Goal: Task Accomplishment & Management: Complete application form

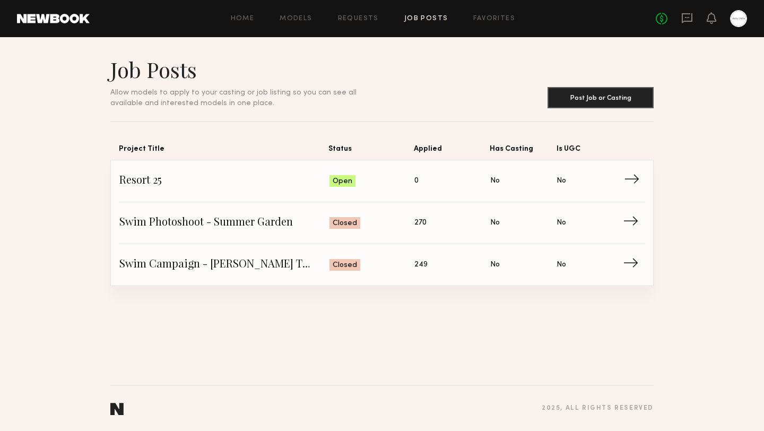
click at [543, 179] on span "Has Casting: No" at bounding box center [523, 181] width 66 height 16
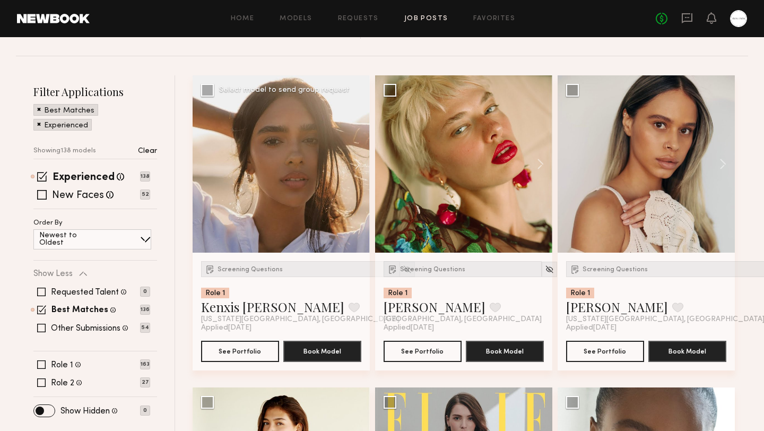
scroll to position [94, 0]
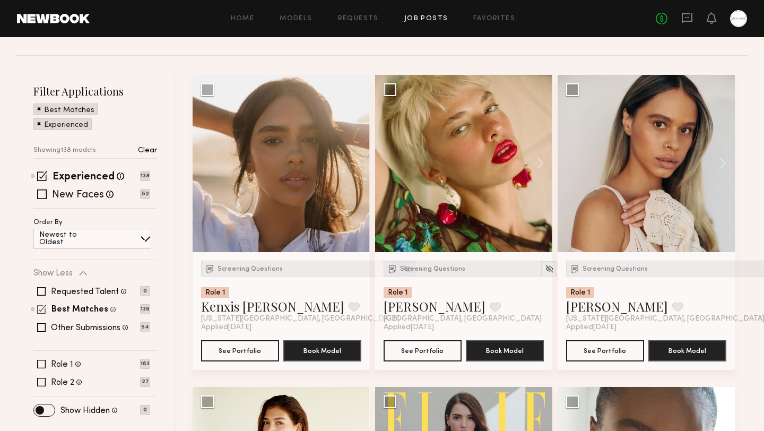
click at [44, 308] on span at bounding box center [41, 309] width 9 height 9
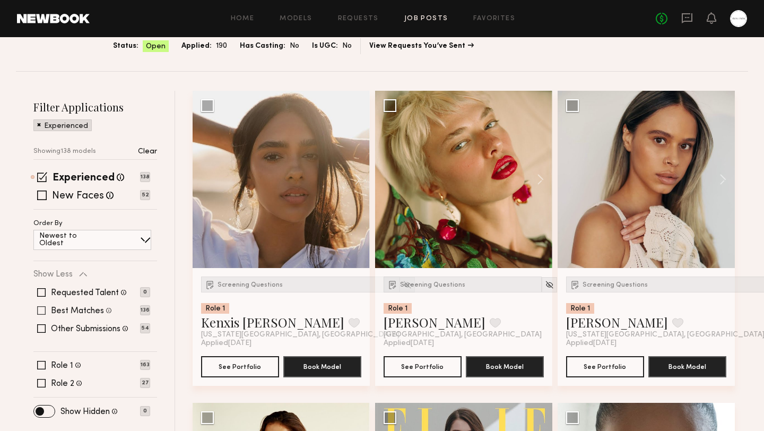
scroll to position [85, 0]
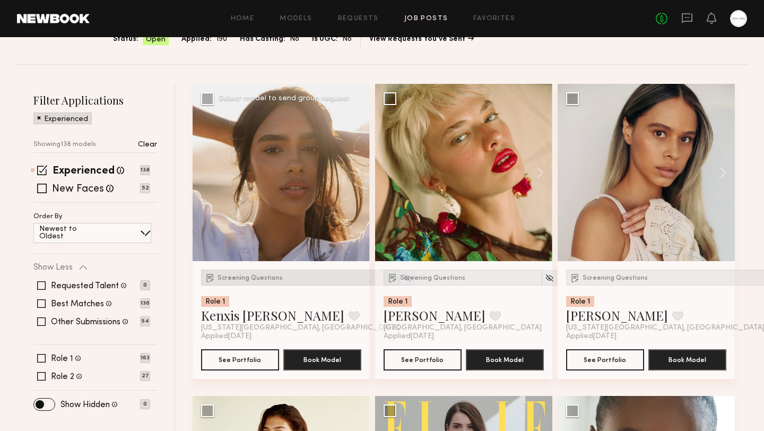
click at [245, 274] on div "Screening Questions" at bounding box center [300, 278] width 199 height 16
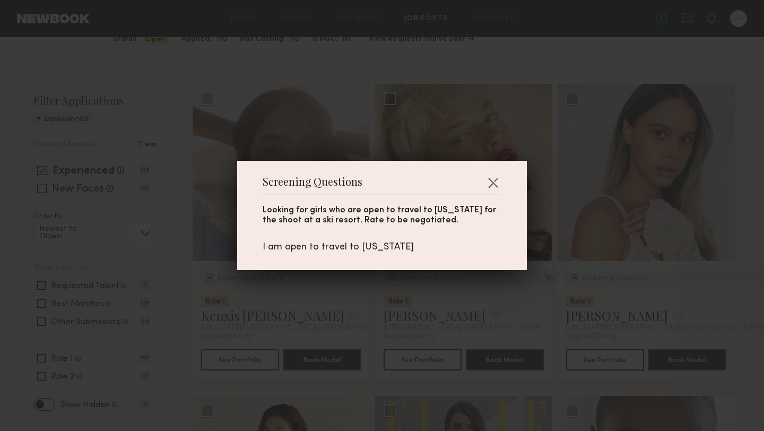
click at [344, 131] on div "Screening Questions Looking for girls who are open to travel to [US_STATE] for …" at bounding box center [382, 215] width 764 height 431
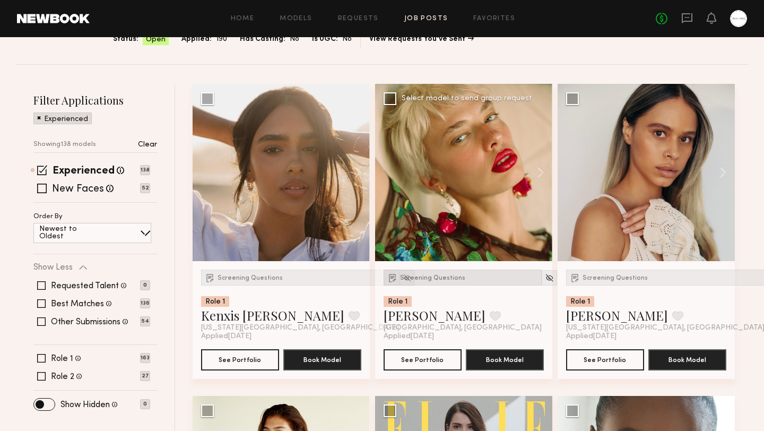
click at [428, 276] on span "Screening Questions" at bounding box center [432, 278] width 65 height 6
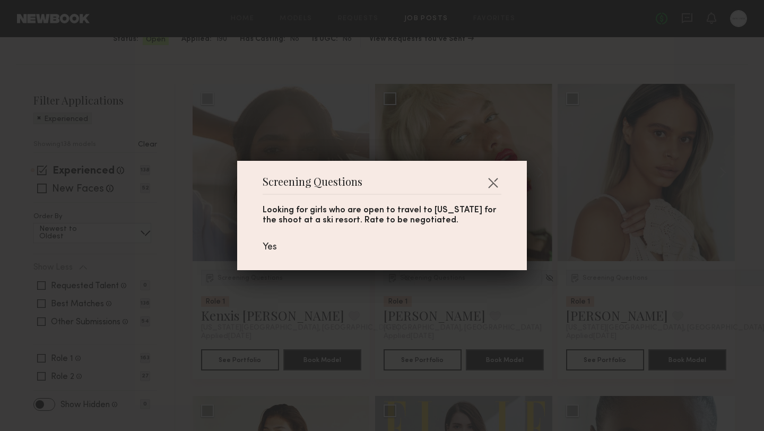
click at [402, 137] on div "Screening Questions Looking for girls who are open to travel to [US_STATE] for …" at bounding box center [382, 215] width 764 height 431
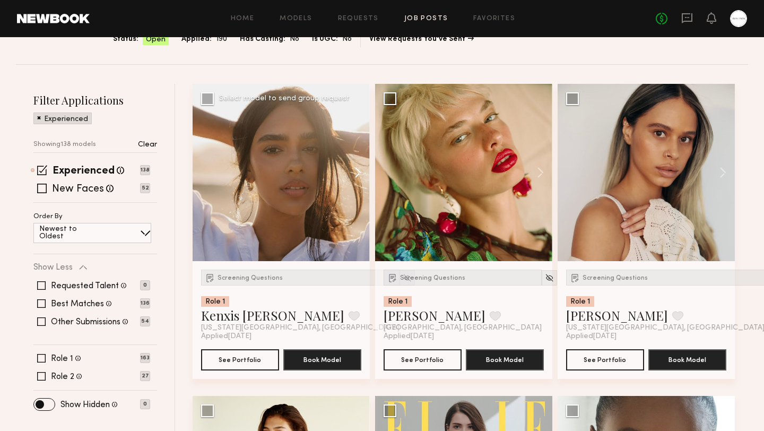
click at [357, 174] on button at bounding box center [353, 172] width 34 height 177
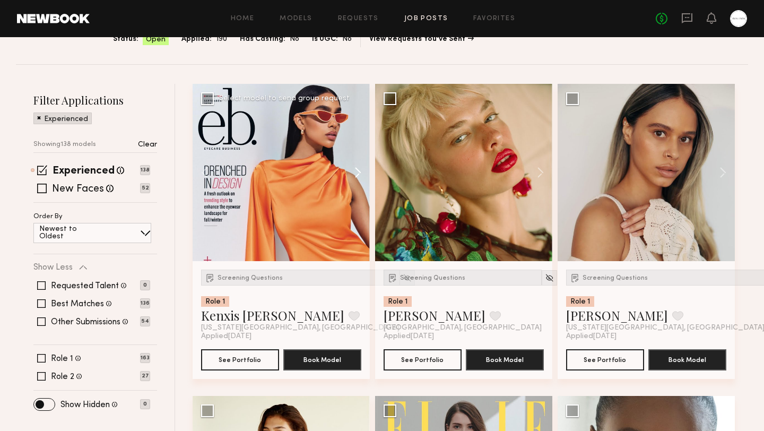
click at [357, 174] on button at bounding box center [353, 172] width 34 height 177
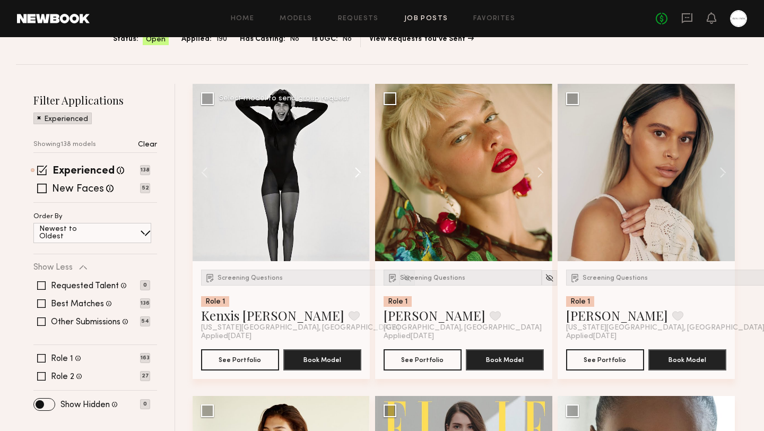
click at [357, 174] on button at bounding box center [353, 172] width 34 height 177
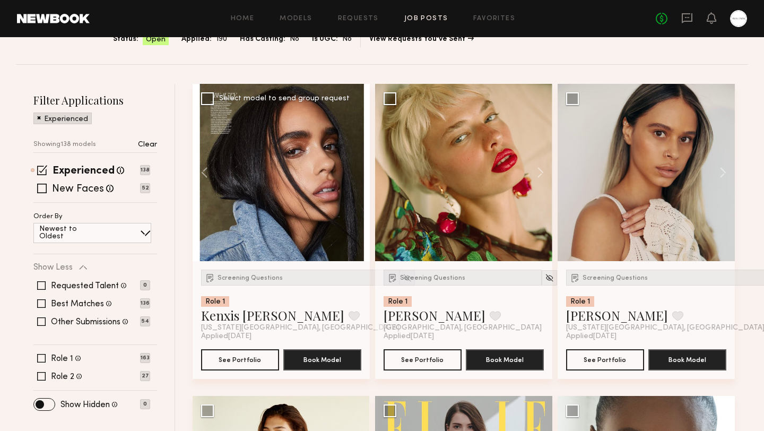
click at [357, 174] on div at bounding box center [281, 172] width 177 height 177
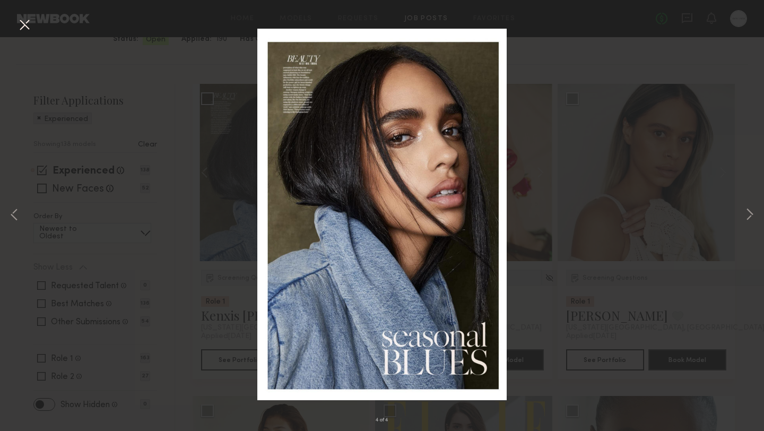
click at [19, 32] on button at bounding box center [24, 25] width 17 height 19
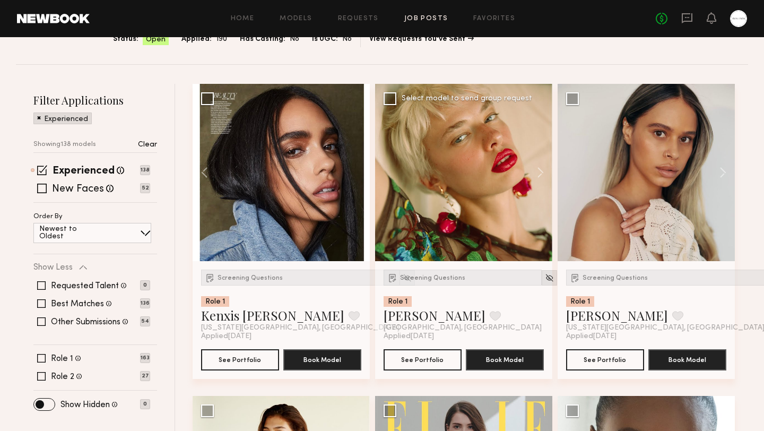
click at [545, 277] on img at bounding box center [549, 277] width 9 height 9
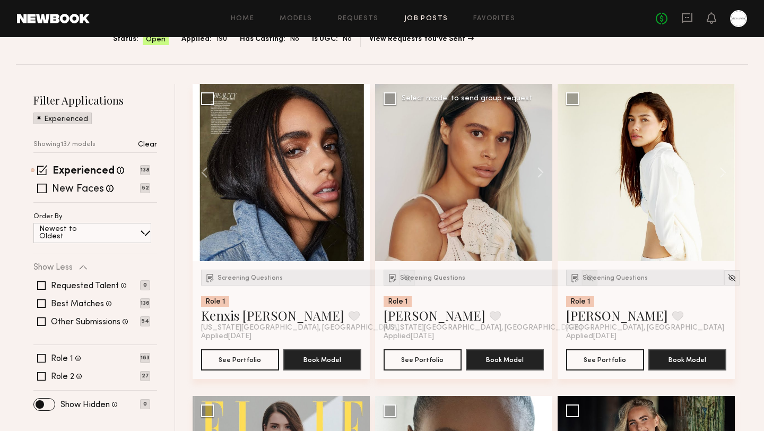
click at [585, 277] on img at bounding box center [589, 277] width 9 height 9
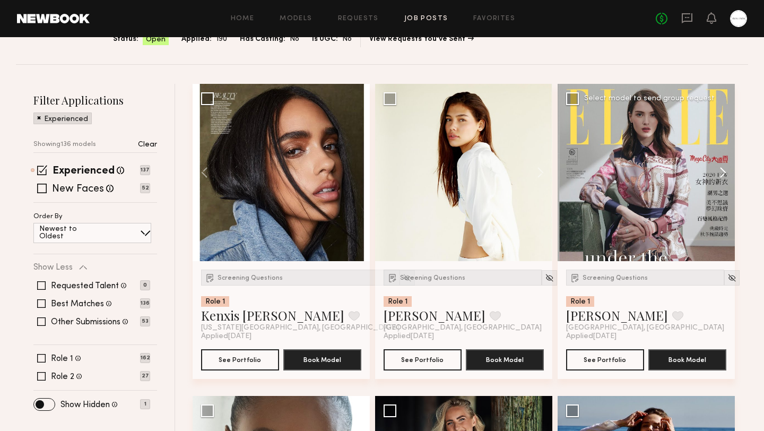
click at [722, 174] on button at bounding box center [718, 172] width 34 height 177
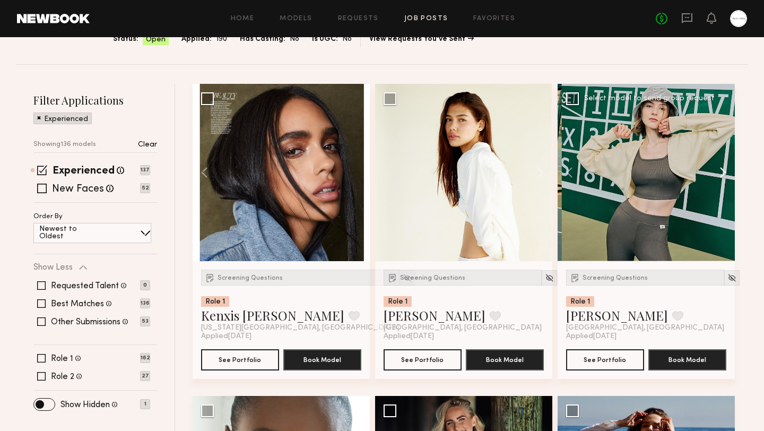
click at [722, 174] on button at bounding box center [718, 172] width 34 height 177
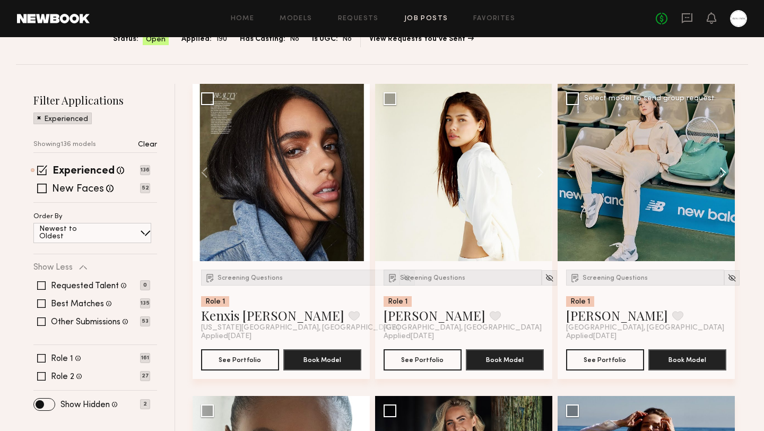
click at [723, 174] on button at bounding box center [718, 172] width 34 height 177
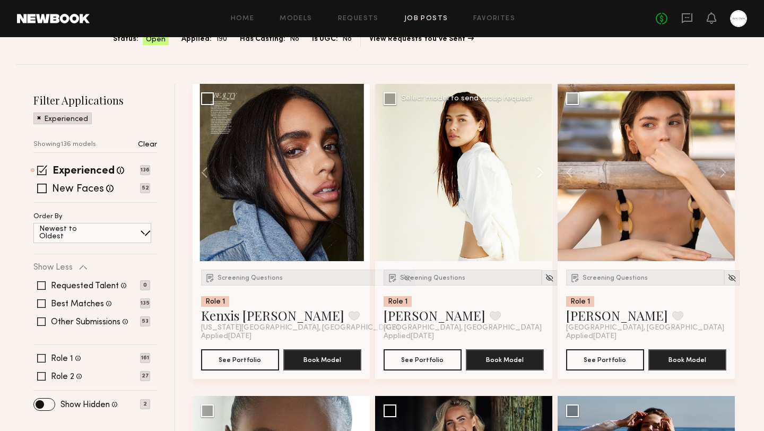
click at [542, 174] on button at bounding box center [536, 172] width 34 height 177
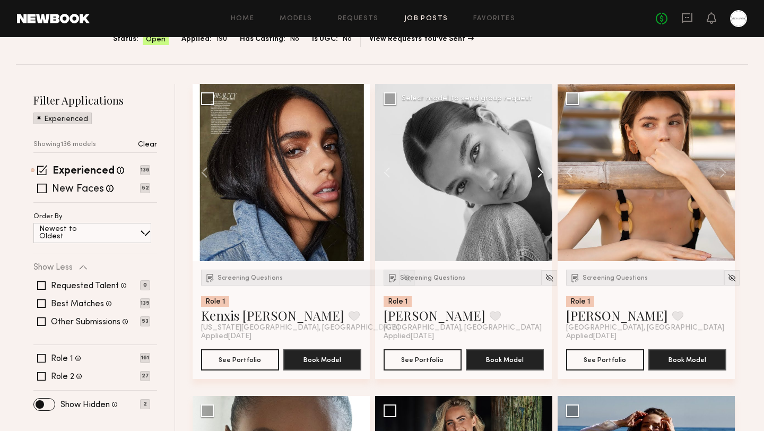
click at [542, 174] on button at bounding box center [536, 172] width 34 height 177
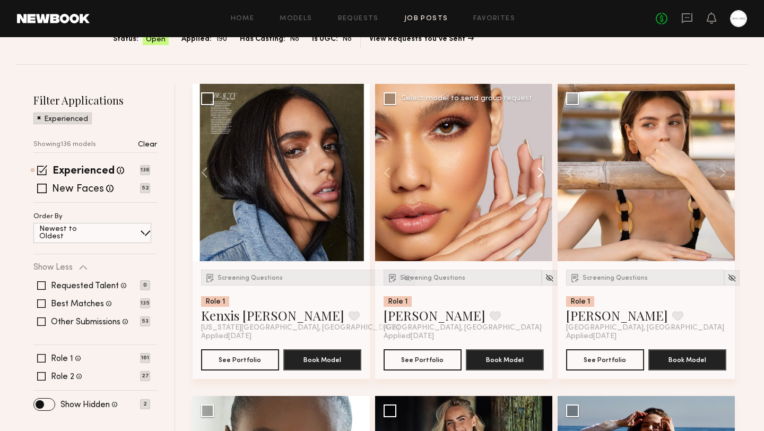
click at [542, 174] on button at bounding box center [536, 172] width 34 height 177
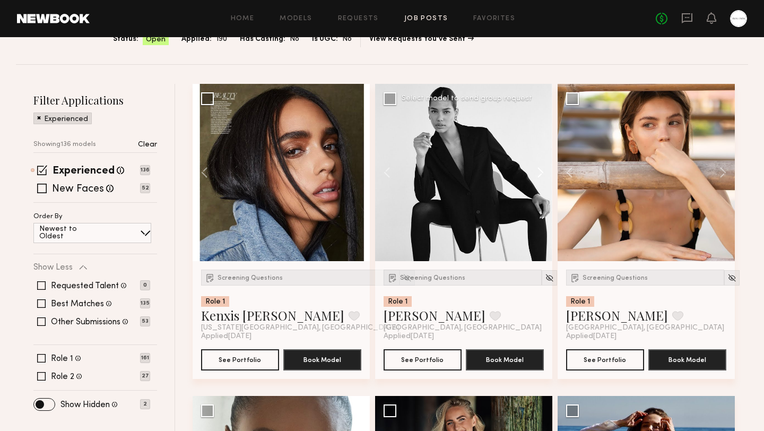
click at [542, 174] on button at bounding box center [536, 172] width 34 height 177
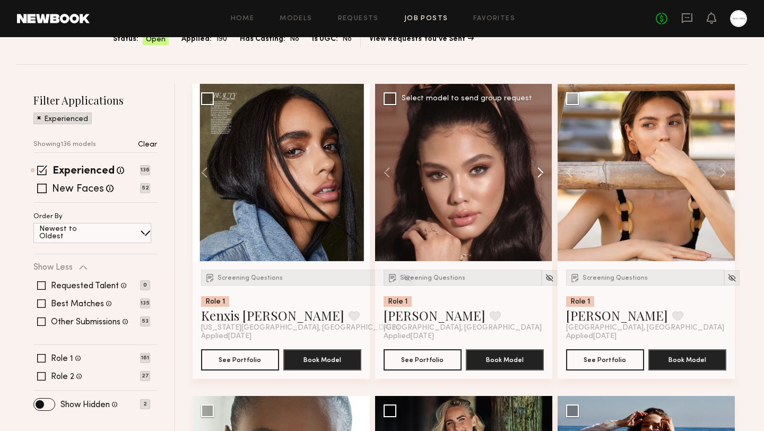
click at [542, 174] on button at bounding box center [536, 172] width 34 height 177
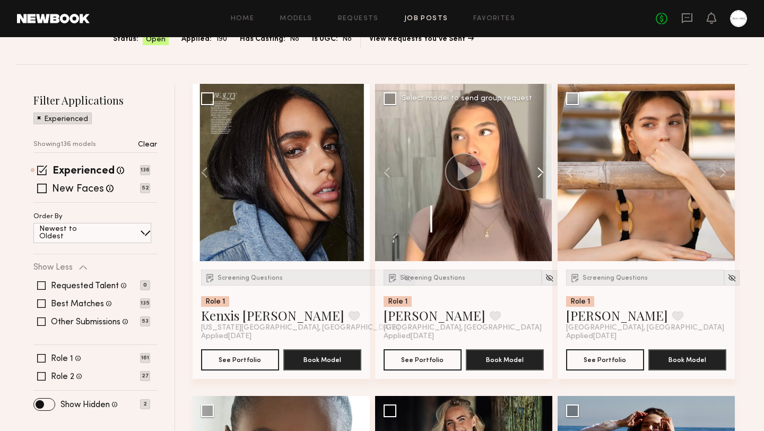
click at [542, 174] on button at bounding box center [536, 172] width 34 height 177
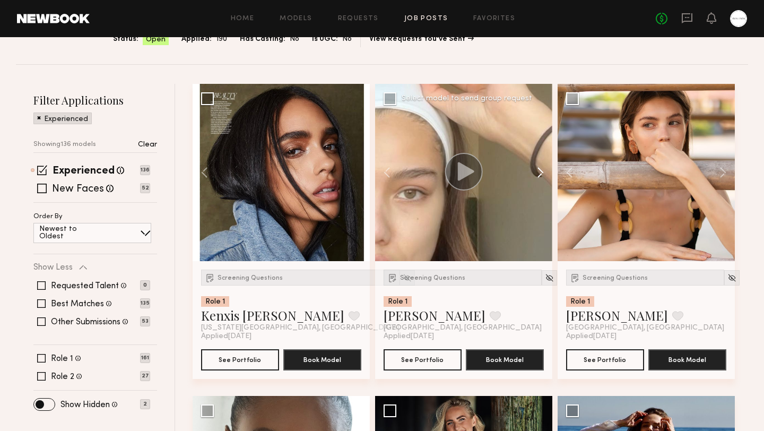
click at [542, 174] on button at bounding box center [536, 172] width 34 height 177
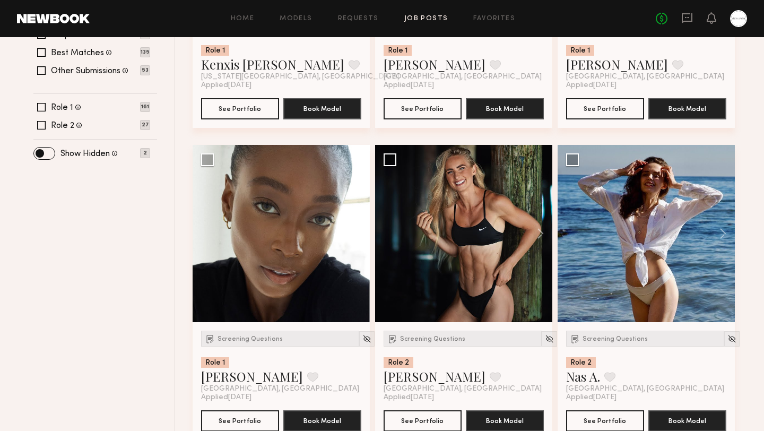
scroll to position [337, 0]
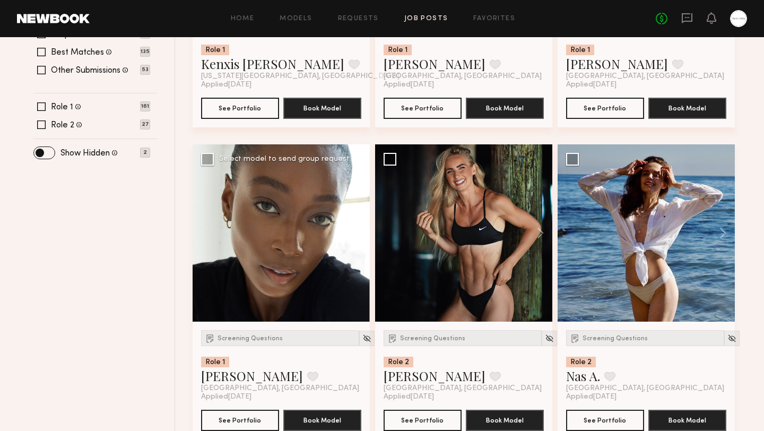
click at [357, 235] on button at bounding box center [353, 232] width 34 height 177
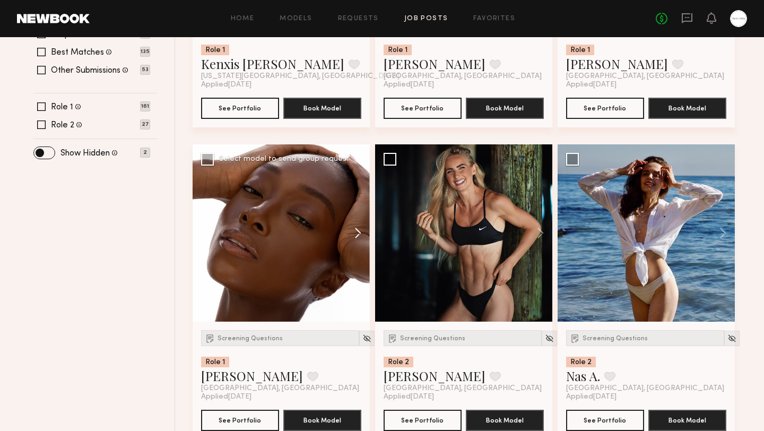
click at [357, 235] on button at bounding box center [353, 232] width 34 height 177
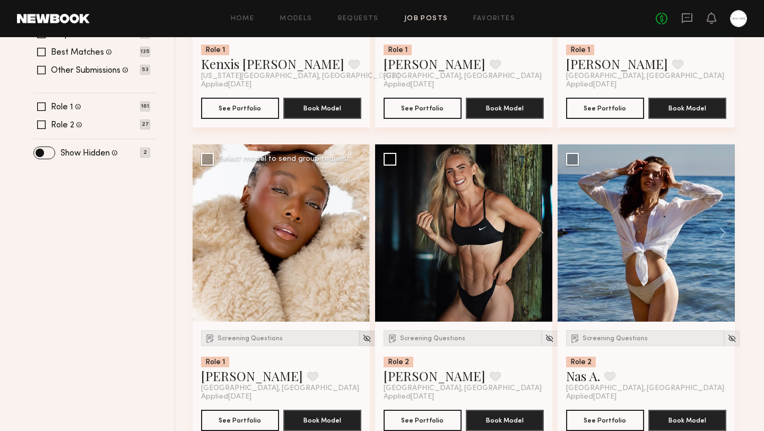
click at [363, 339] on img at bounding box center [367, 338] width 9 height 9
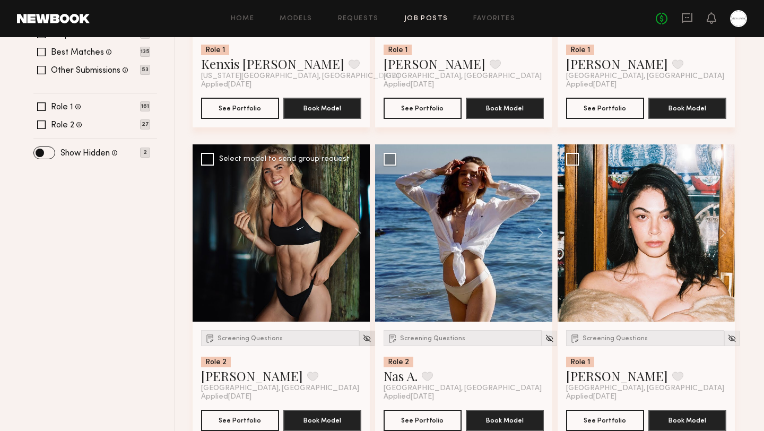
click at [363, 336] on img at bounding box center [367, 338] width 9 height 9
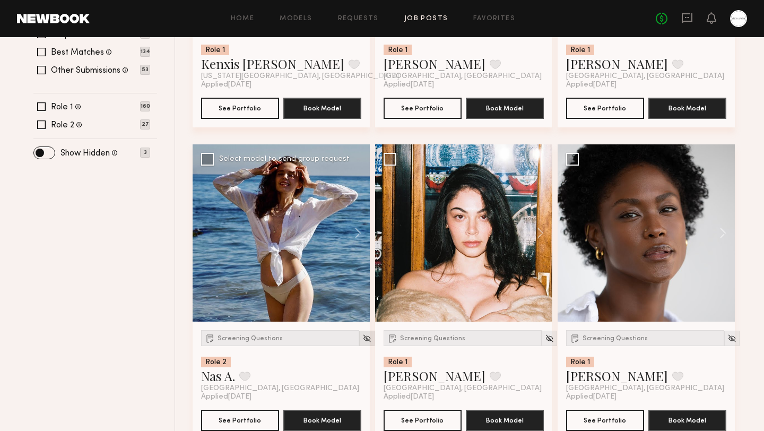
click at [363, 335] on img at bounding box center [367, 338] width 9 height 9
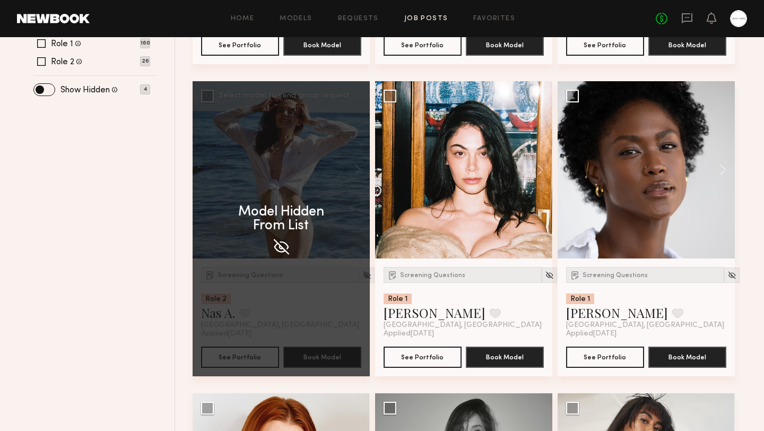
scroll to position [403, 0]
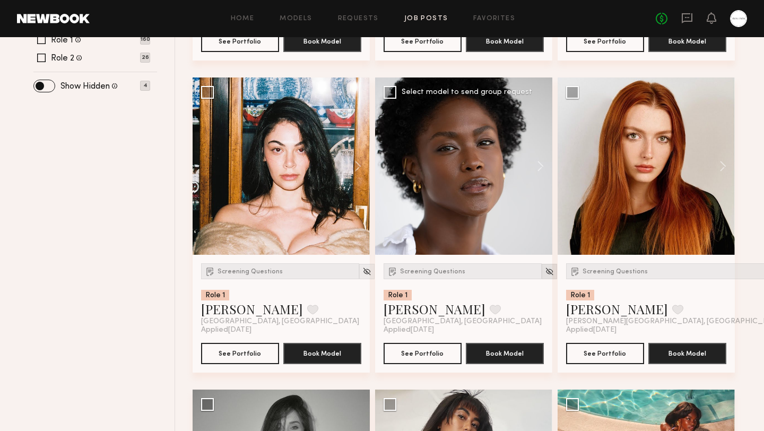
click at [545, 271] on img at bounding box center [549, 271] width 9 height 9
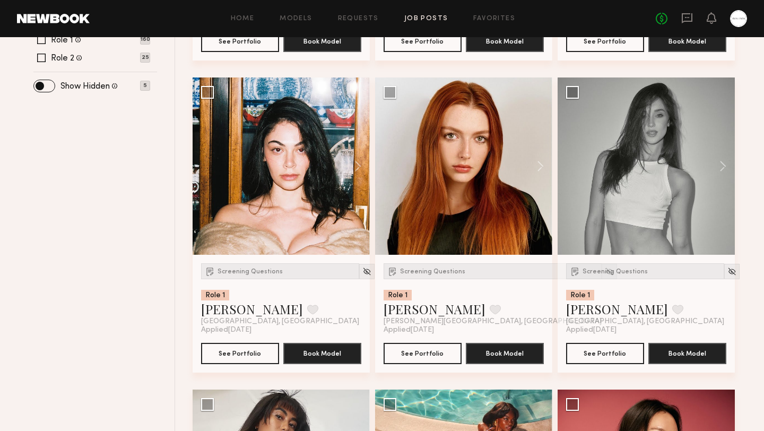
click at [605, 271] on img at bounding box center [609, 271] width 9 height 9
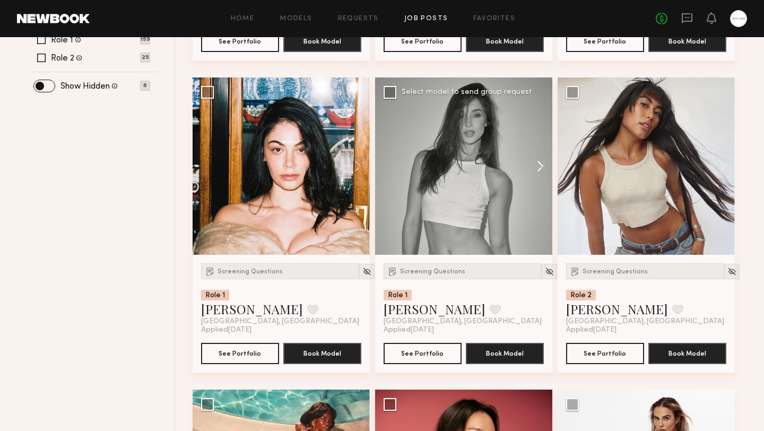
click at [534, 167] on button at bounding box center [536, 165] width 34 height 177
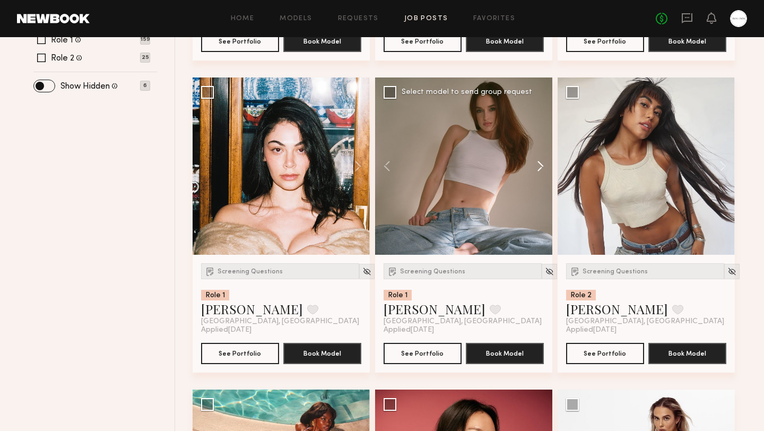
click at [534, 167] on button at bounding box center [536, 165] width 34 height 177
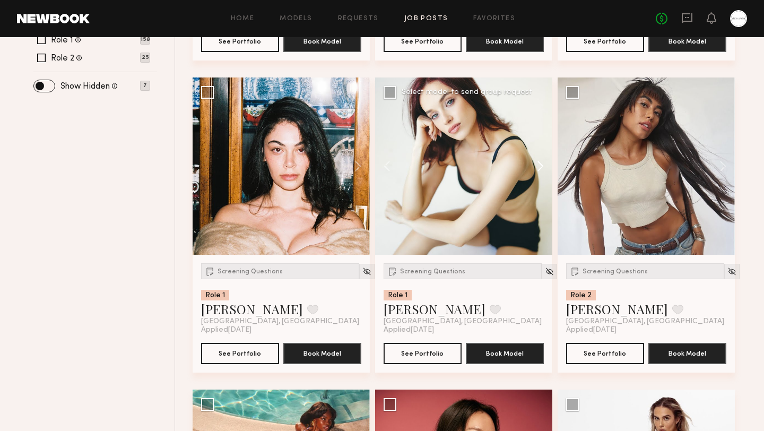
click at [534, 167] on button at bounding box center [536, 165] width 34 height 177
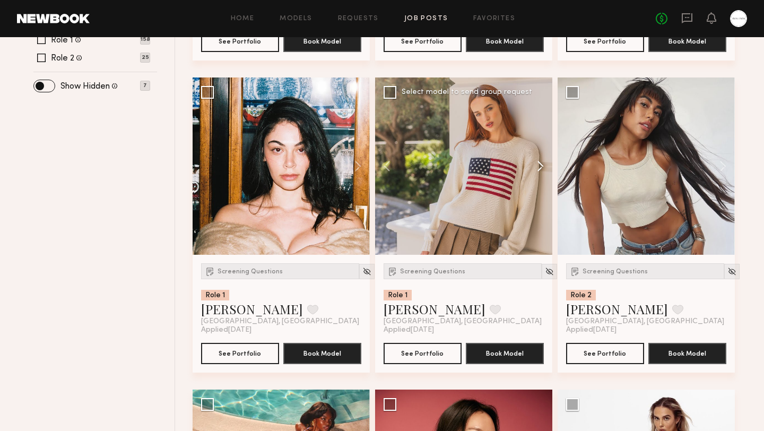
click at [534, 167] on button at bounding box center [536, 165] width 34 height 177
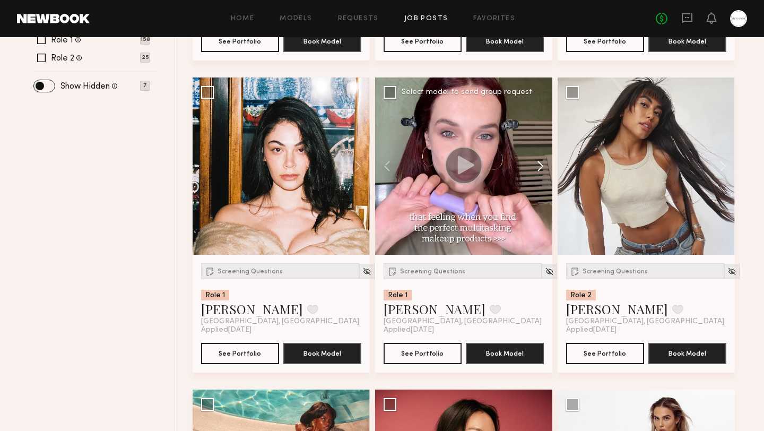
click at [534, 167] on button at bounding box center [536, 165] width 34 height 177
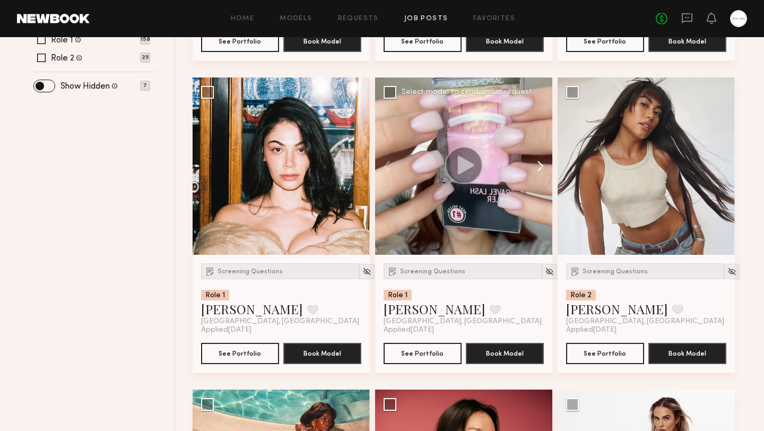
click at [534, 167] on button at bounding box center [536, 165] width 34 height 177
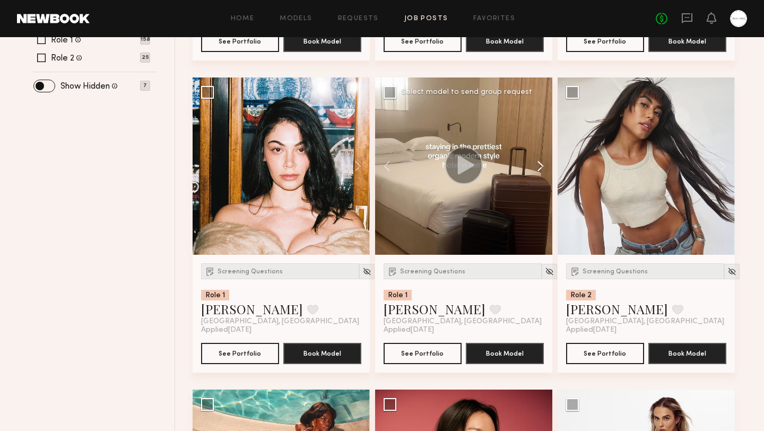
click at [534, 167] on button at bounding box center [536, 165] width 34 height 177
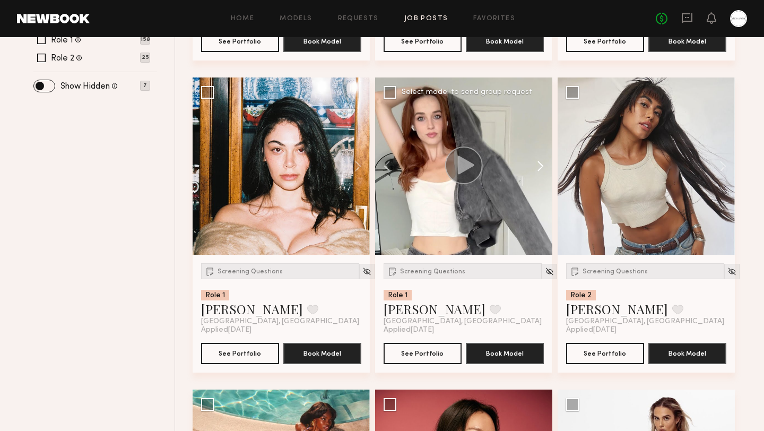
click at [534, 167] on button at bounding box center [536, 165] width 34 height 177
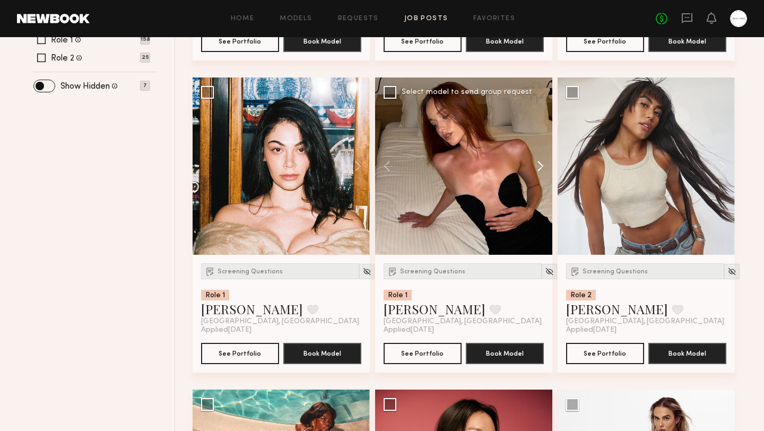
click at [534, 167] on button at bounding box center [536, 165] width 34 height 177
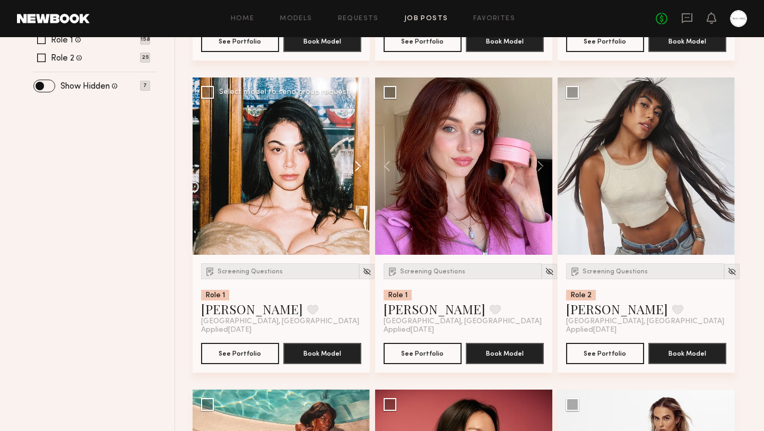
click at [352, 167] on button at bounding box center [353, 165] width 34 height 177
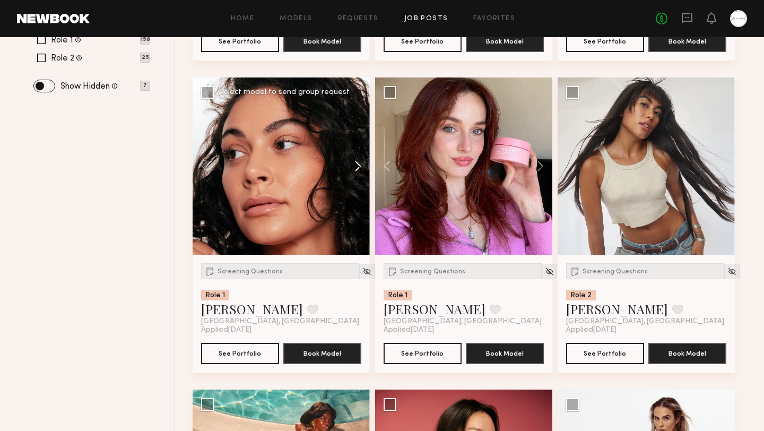
click at [352, 167] on button at bounding box center [353, 165] width 34 height 177
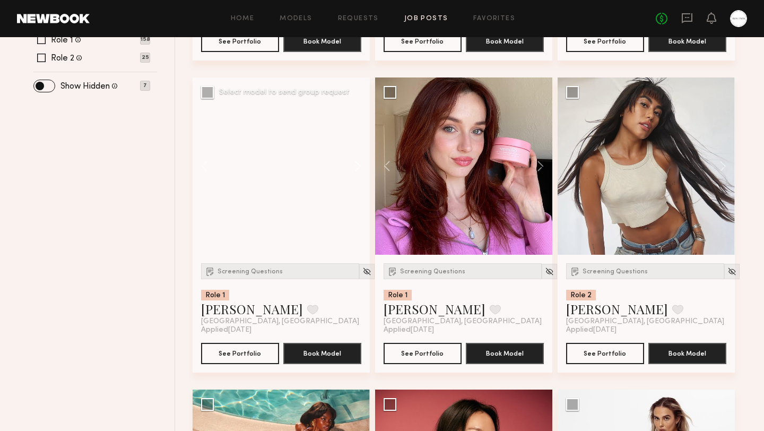
click at [352, 167] on button at bounding box center [353, 165] width 34 height 177
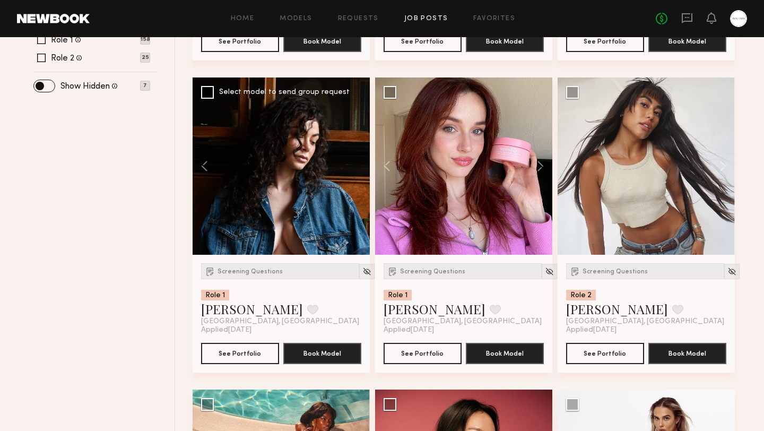
click at [352, 167] on div at bounding box center [281, 165] width 177 height 177
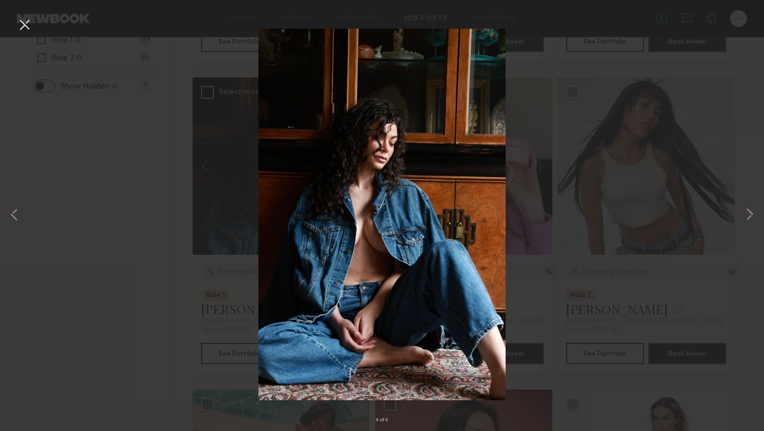
click at [23, 29] on button at bounding box center [24, 25] width 17 height 19
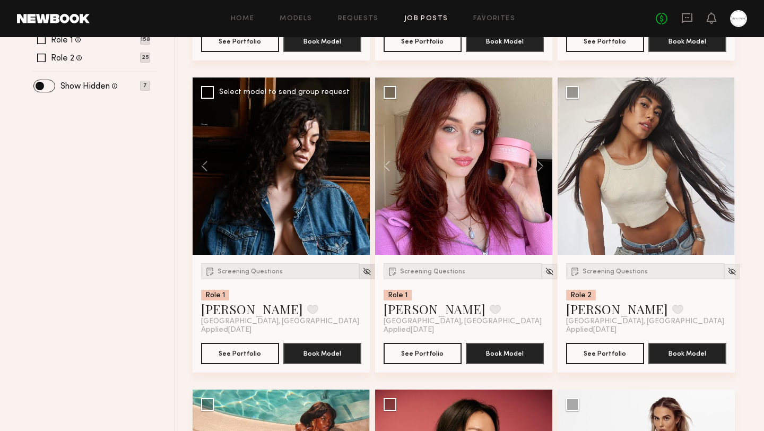
click at [363, 270] on img at bounding box center [367, 271] width 9 height 9
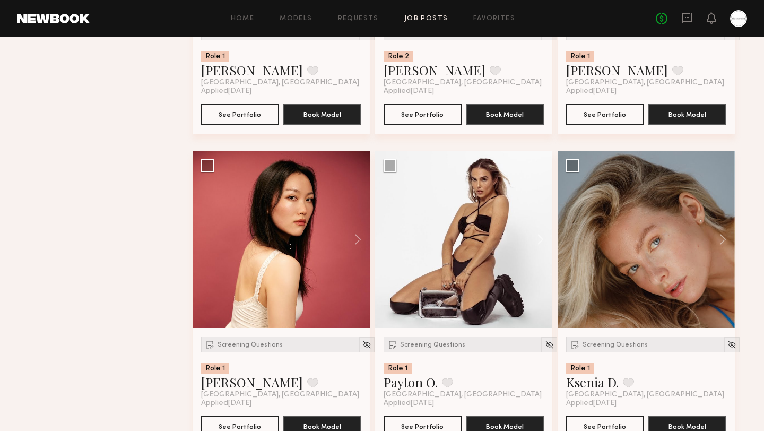
scroll to position [644, 0]
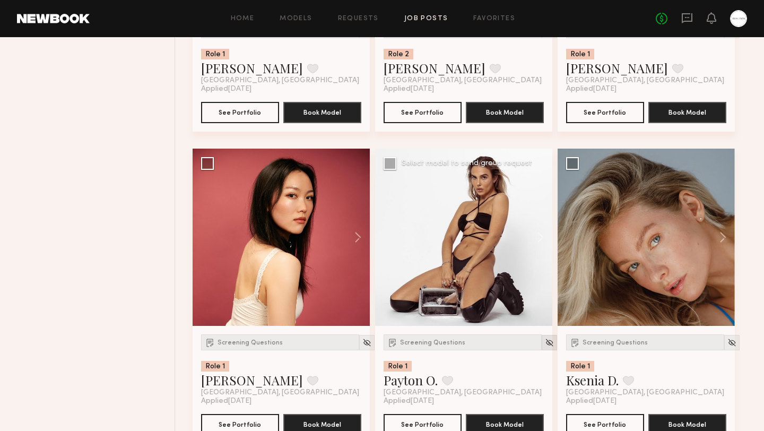
click at [545, 343] on img at bounding box center [549, 342] width 9 height 9
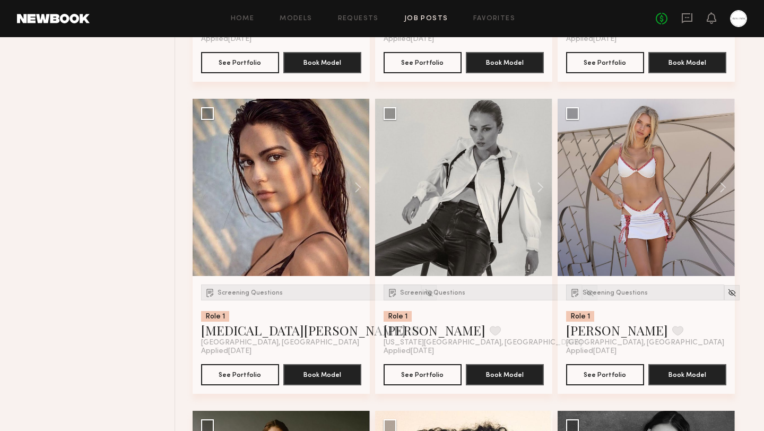
scroll to position [1942, 0]
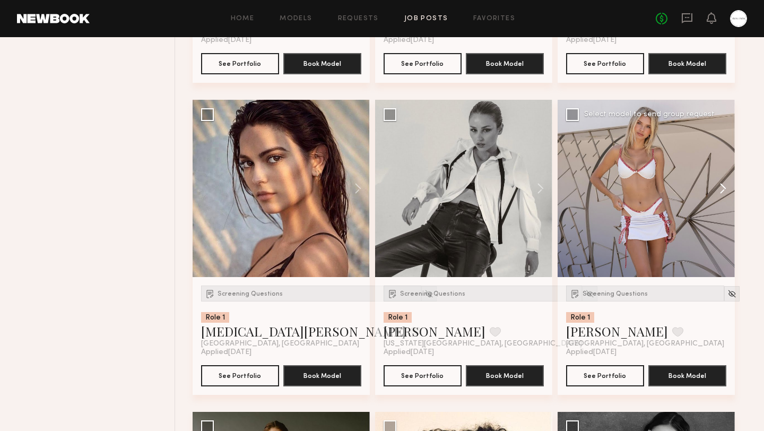
click at [720, 192] on button at bounding box center [718, 188] width 34 height 177
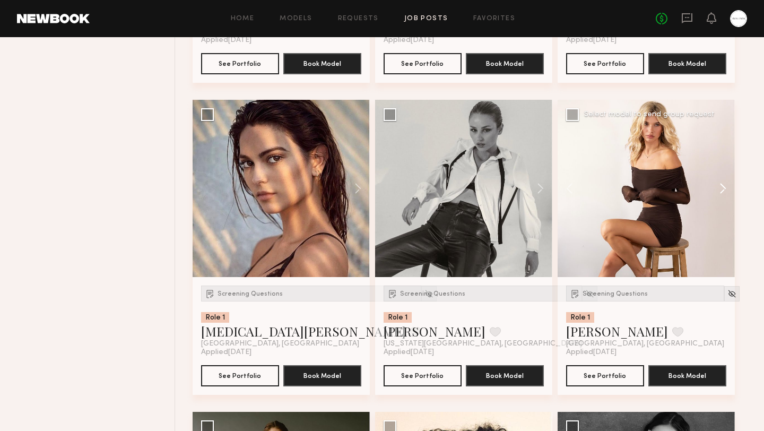
click at [720, 192] on button at bounding box center [718, 188] width 34 height 177
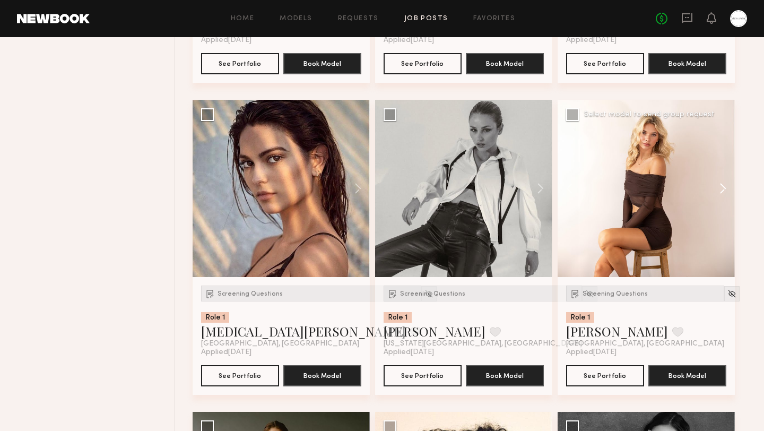
click at [720, 192] on button at bounding box center [718, 188] width 34 height 177
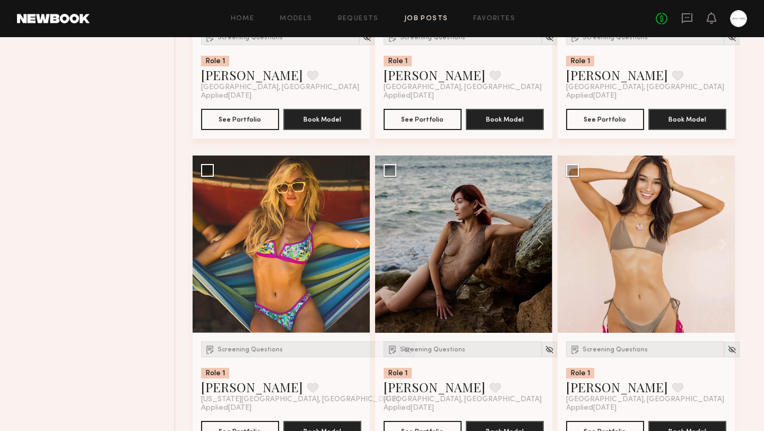
scroll to position [2849, 0]
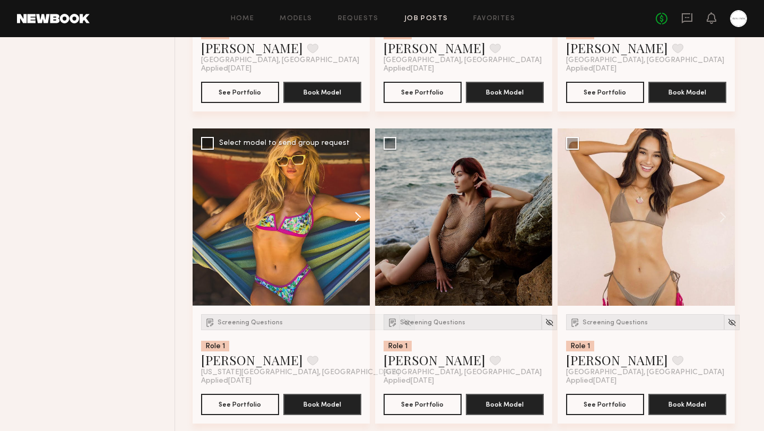
click at [355, 213] on button at bounding box center [353, 216] width 34 height 177
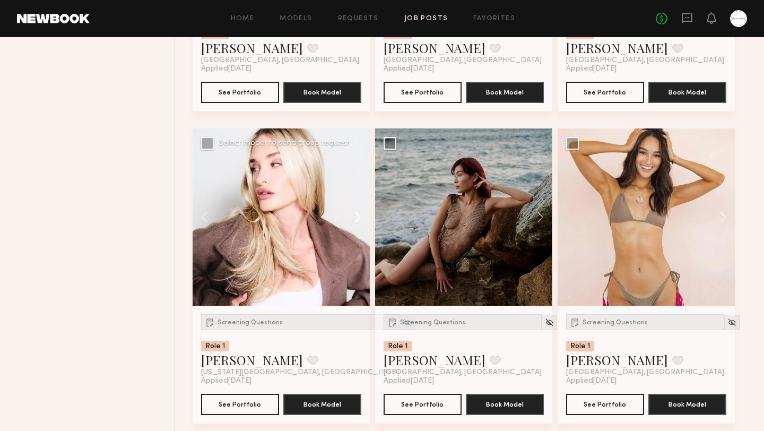
click at [355, 213] on button at bounding box center [353, 216] width 34 height 177
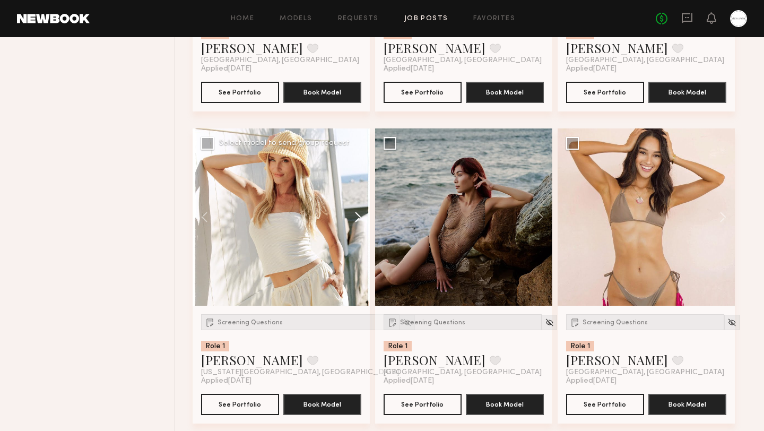
click at [355, 213] on button at bounding box center [353, 216] width 34 height 177
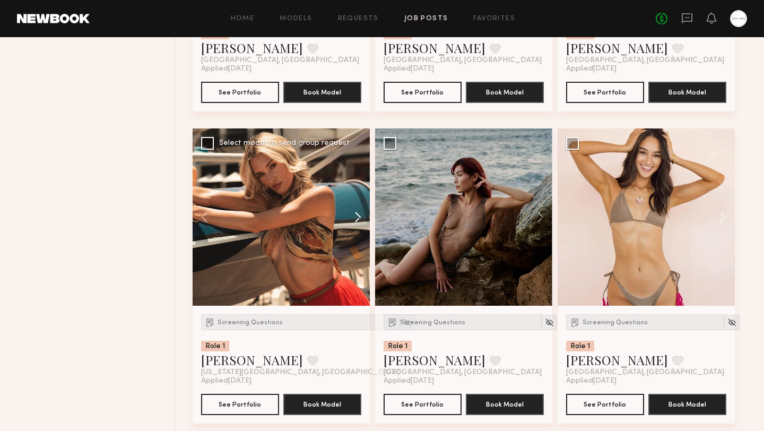
click at [355, 213] on button at bounding box center [353, 216] width 34 height 177
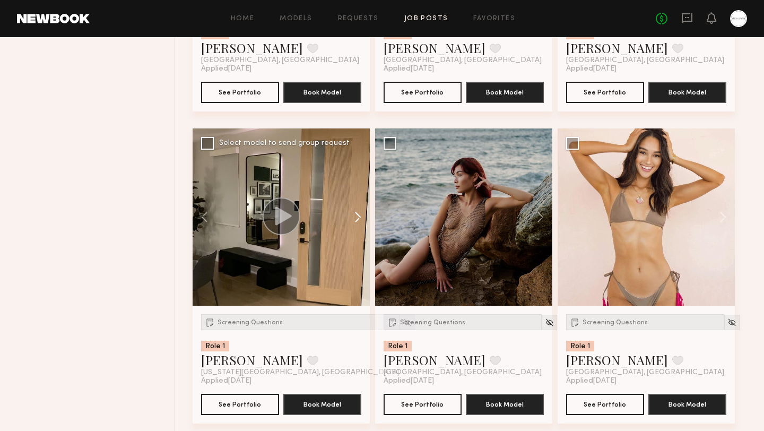
click at [355, 213] on button at bounding box center [353, 216] width 34 height 177
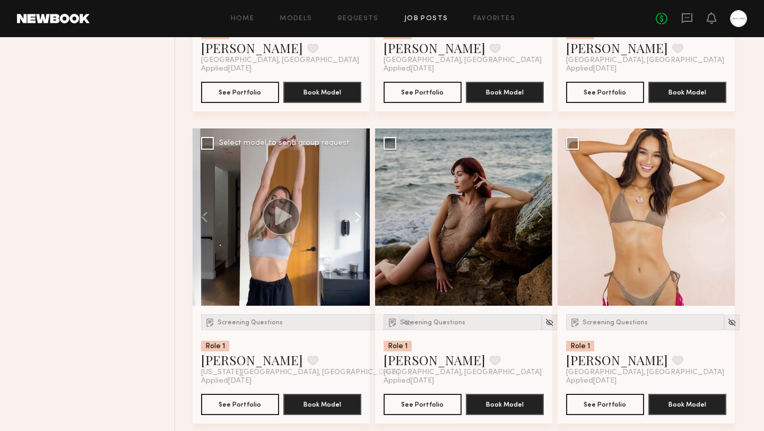
click at [355, 213] on button at bounding box center [353, 216] width 34 height 177
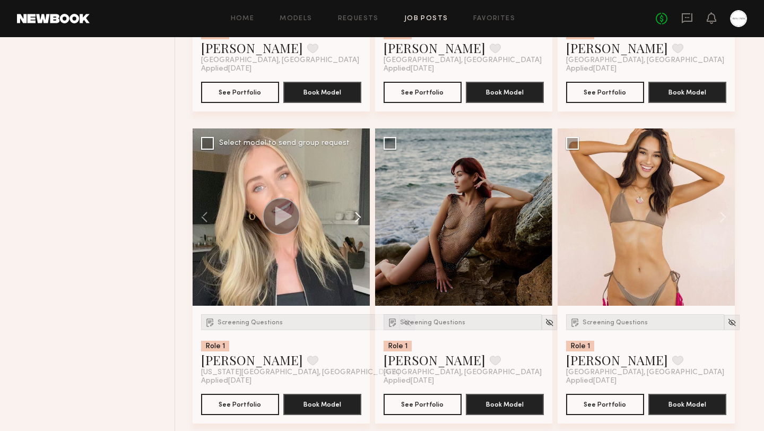
click at [355, 213] on button at bounding box center [353, 216] width 34 height 177
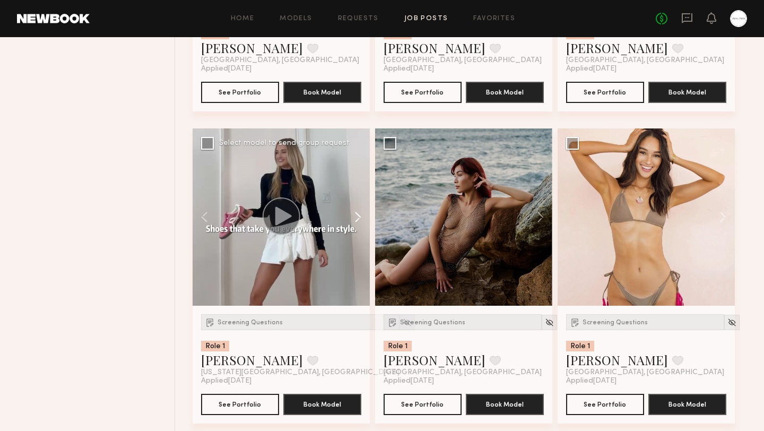
click at [355, 213] on button at bounding box center [353, 216] width 34 height 177
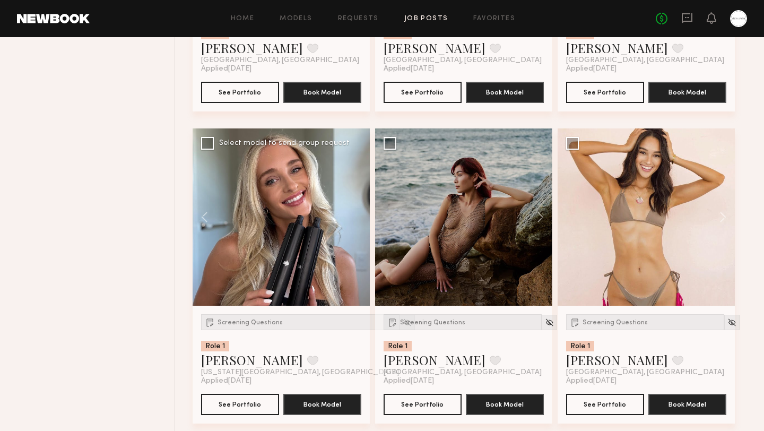
click at [355, 213] on div at bounding box center [281, 216] width 177 height 177
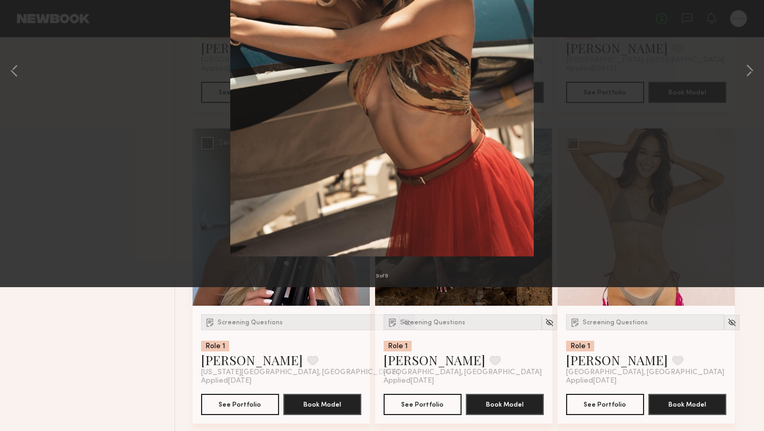
click at [28, 27] on button at bounding box center [24, 25] width 17 height 19
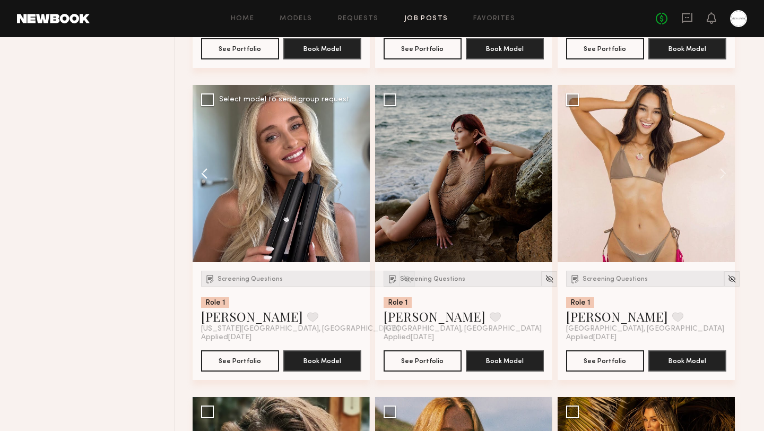
scroll to position [2896, 0]
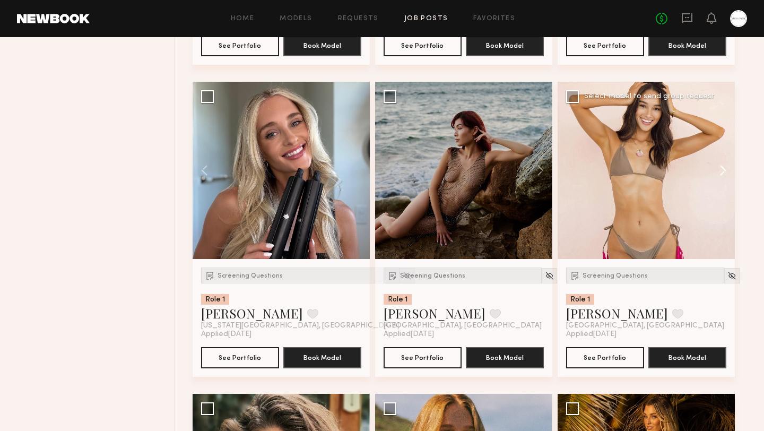
click at [720, 171] on button at bounding box center [718, 170] width 34 height 177
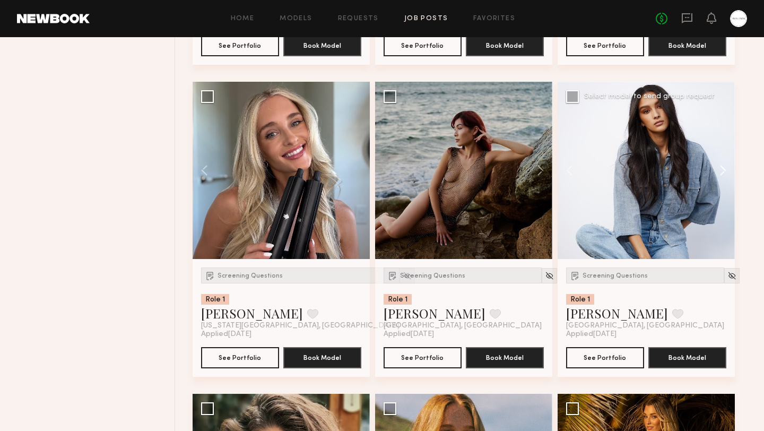
click at [720, 171] on button at bounding box center [718, 170] width 34 height 177
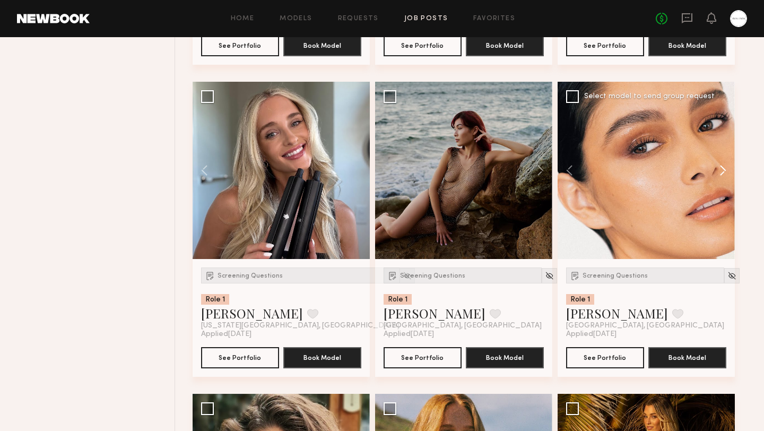
click at [720, 171] on button at bounding box center [718, 170] width 34 height 177
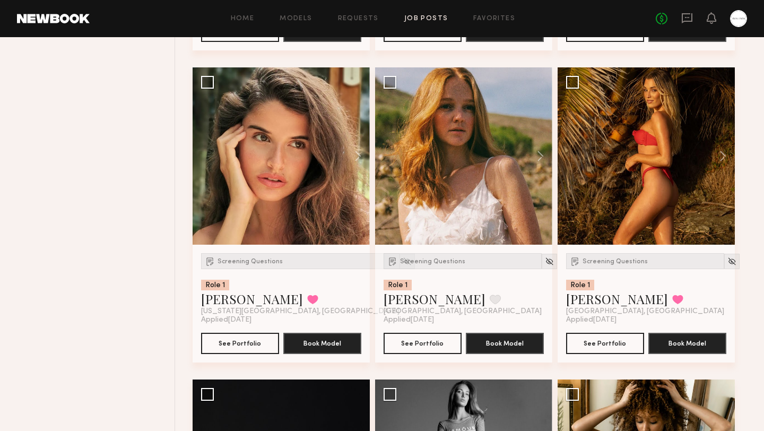
scroll to position [3221, 0]
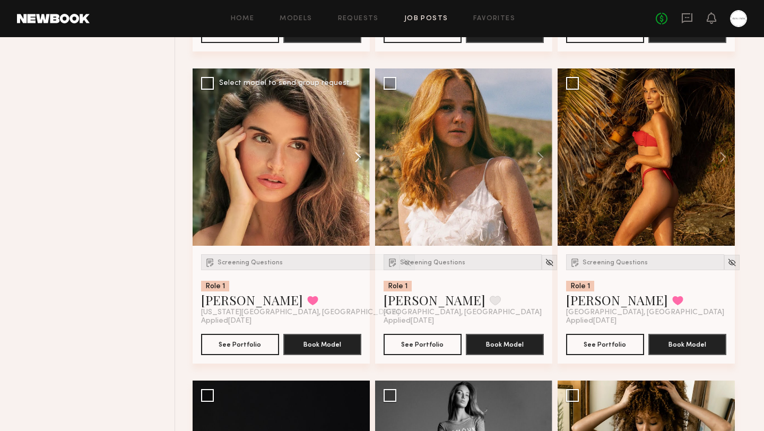
click at [359, 157] on button at bounding box center [353, 156] width 34 height 177
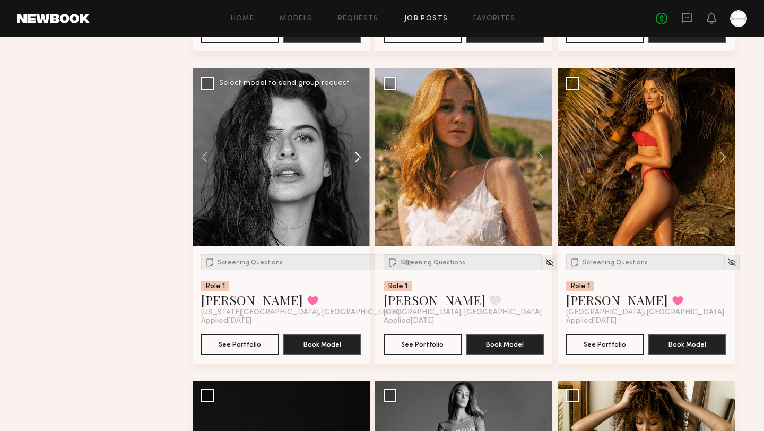
click at [359, 157] on button at bounding box center [353, 156] width 34 height 177
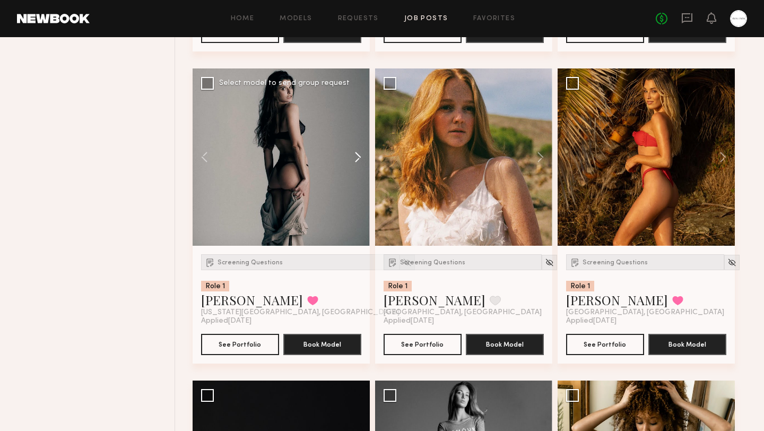
click at [359, 157] on button at bounding box center [353, 156] width 34 height 177
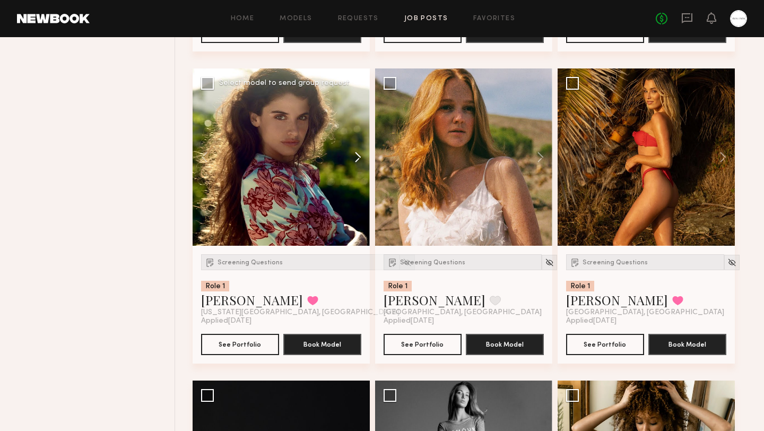
click at [359, 157] on button at bounding box center [353, 156] width 34 height 177
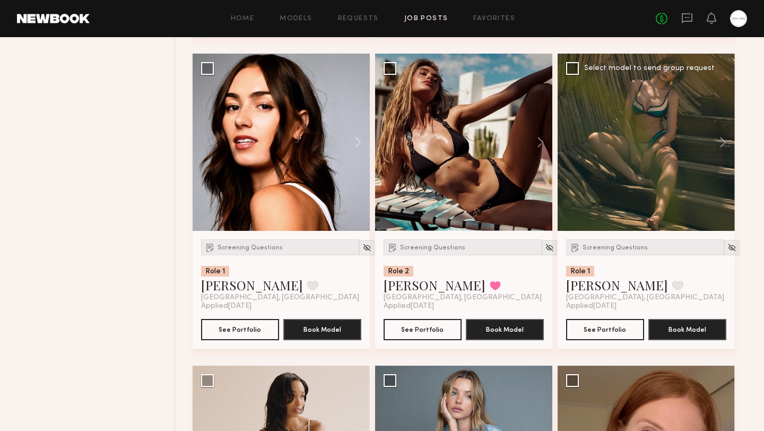
scroll to position [4768, 0]
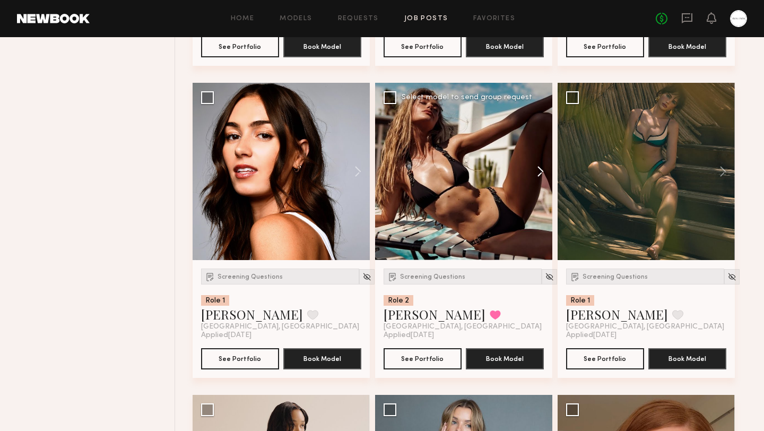
click at [540, 172] on button at bounding box center [536, 171] width 34 height 177
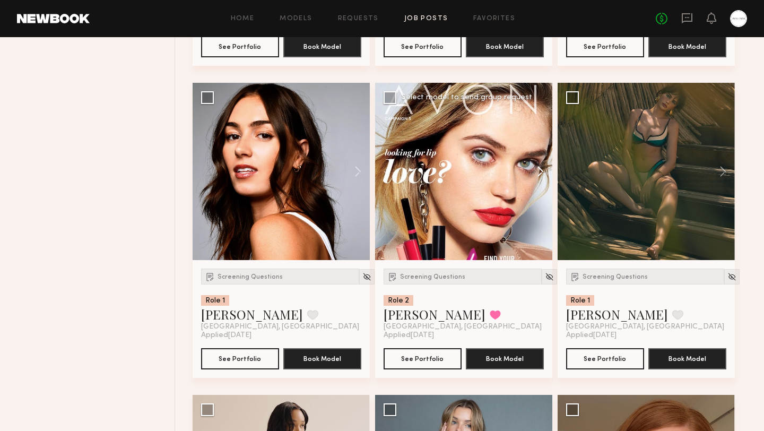
click at [540, 171] on button at bounding box center [536, 171] width 34 height 177
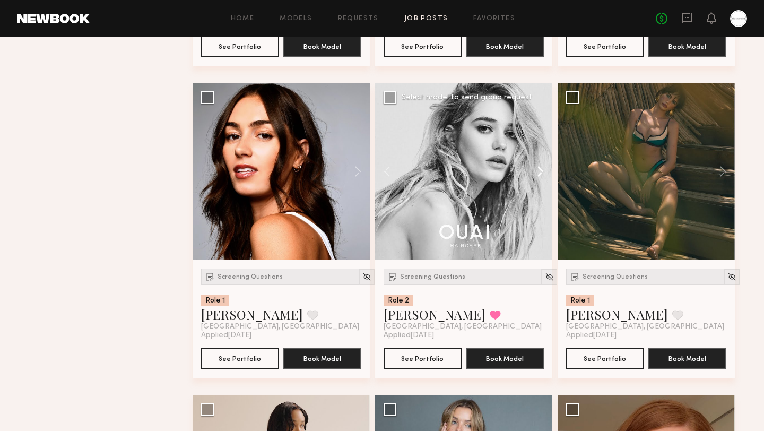
click at [540, 171] on button at bounding box center [536, 171] width 34 height 177
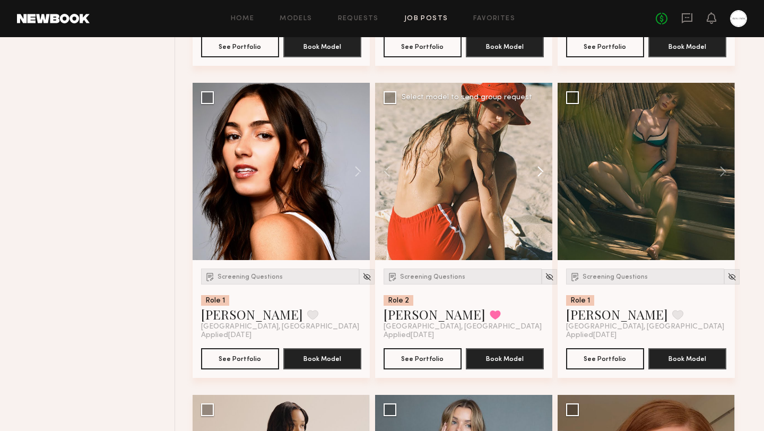
click at [540, 171] on button at bounding box center [536, 171] width 34 height 177
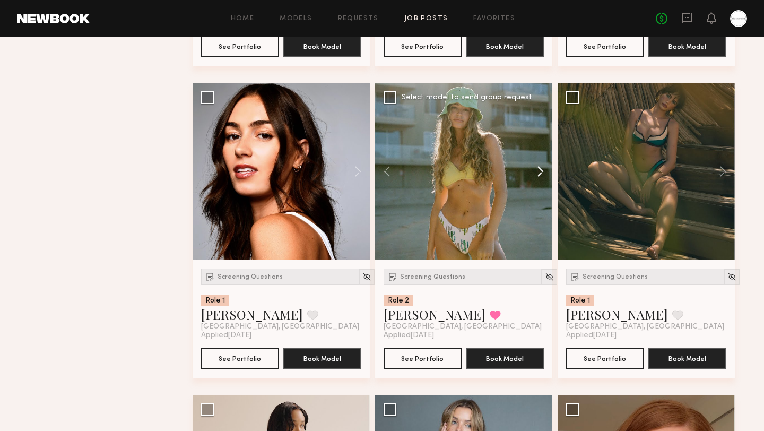
click at [540, 171] on button at bounding box center [536, 171] width 34 height 177
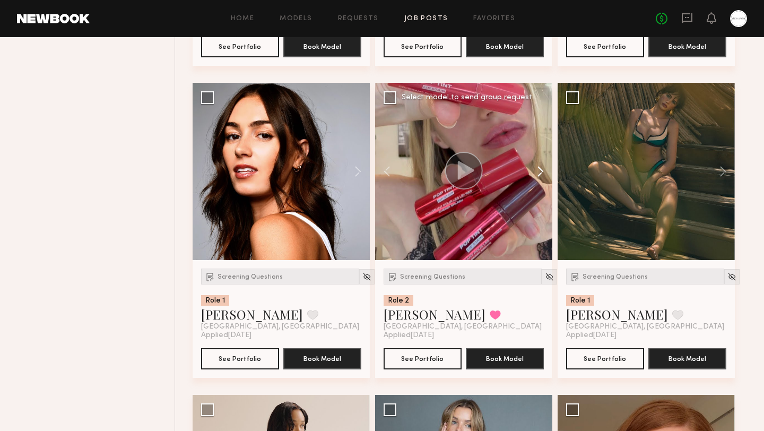
click at [540, 171] on button at bounding box center [536, 171] width 34 height 177
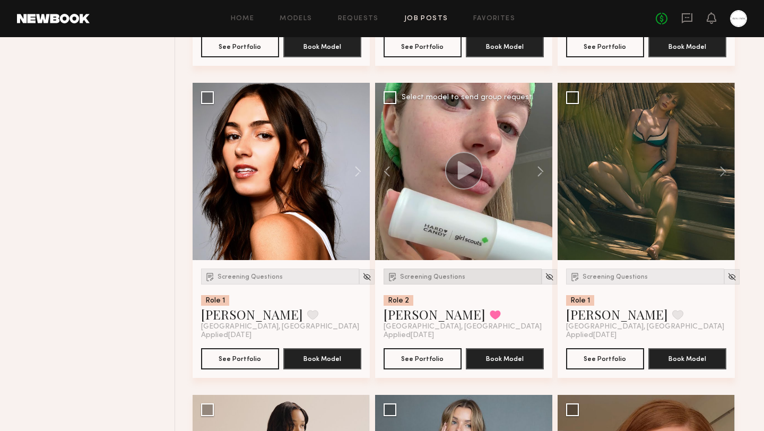
click at [427, 275] on span "Screening Questions" at bounding box center [432, 277] width 65 height 6
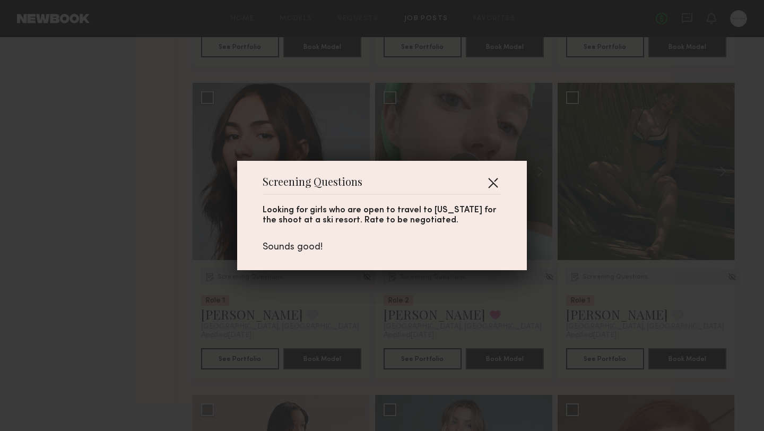
click at [492, 181] on button "button" at bounding box center [493, 182] width 17 height 17
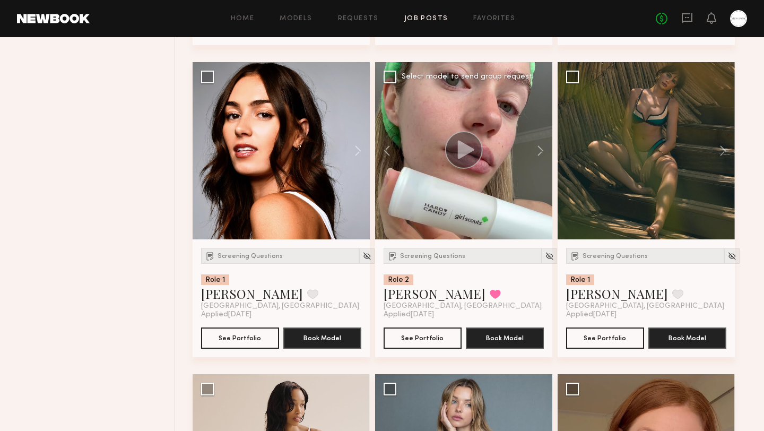
scroll to position [4791, 0]
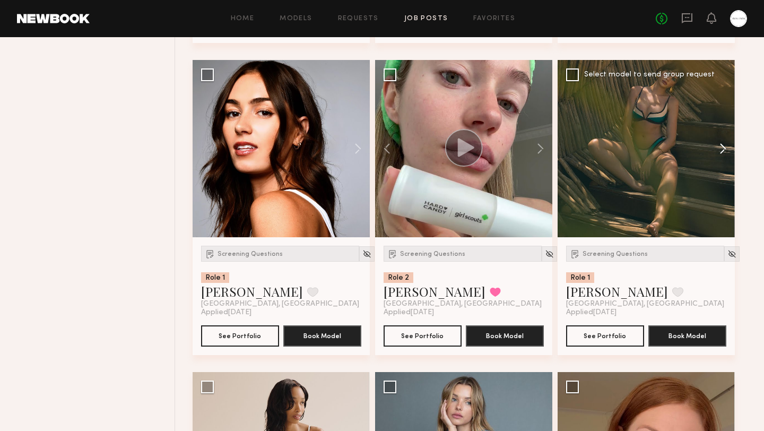
click at [723, 152] on button at bounding box center [718, 148] width 34 height 177
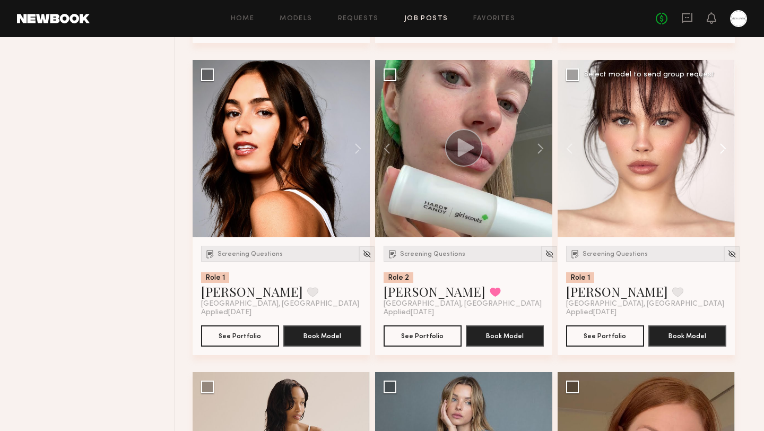
click at [723, 152] on button at bounding box center [718, 148] width 34 height 177
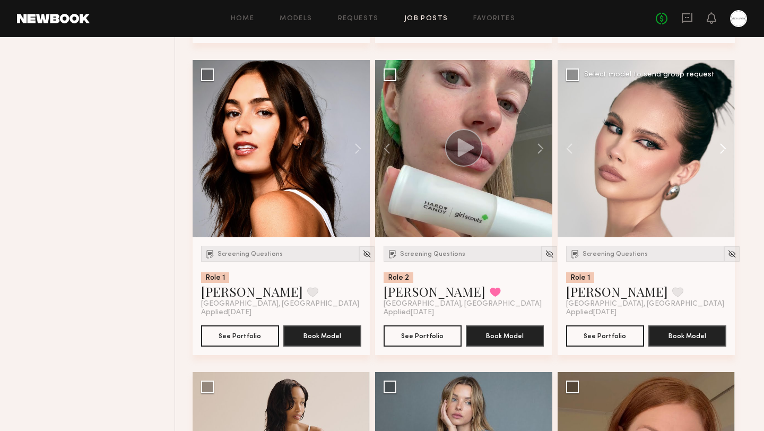
click at [723, 152] on button at bounding box center [718, 148] width 34 height 177
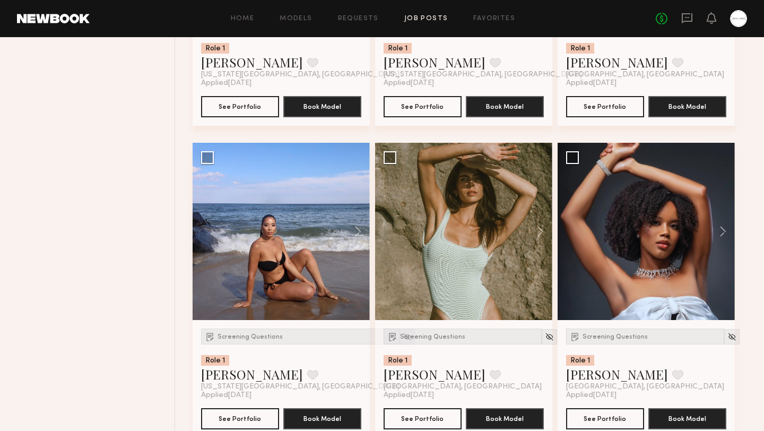
scroll to position [6893, 0]
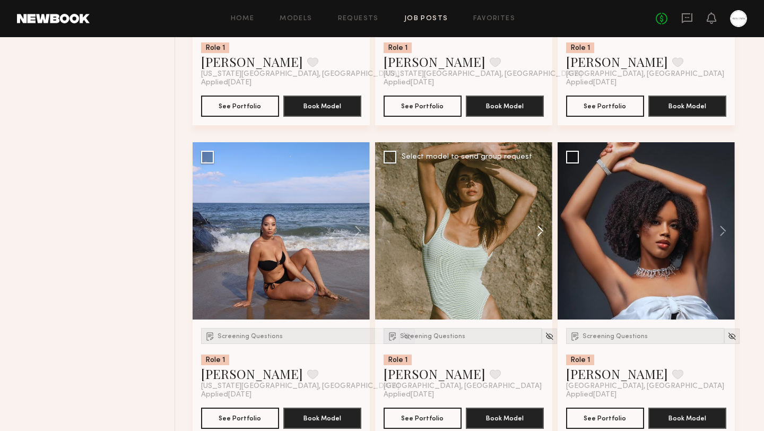
click at [540, 229] on button at bounding box center [536, 230] width 34 height 177
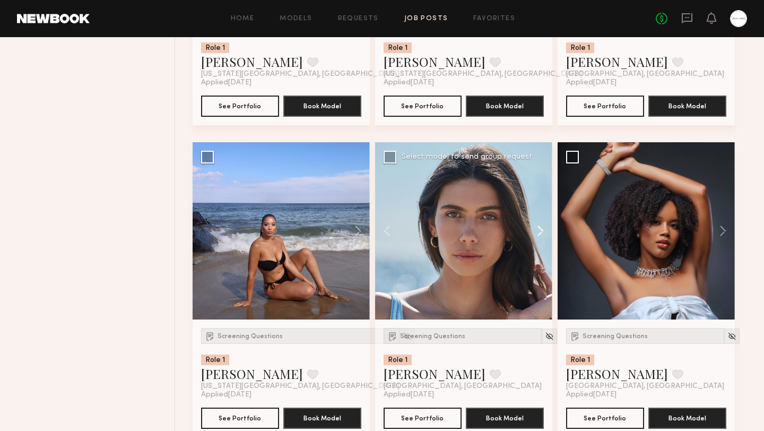
click at [540, 229] on button at bounding box center [536, 230] width 34 height 177
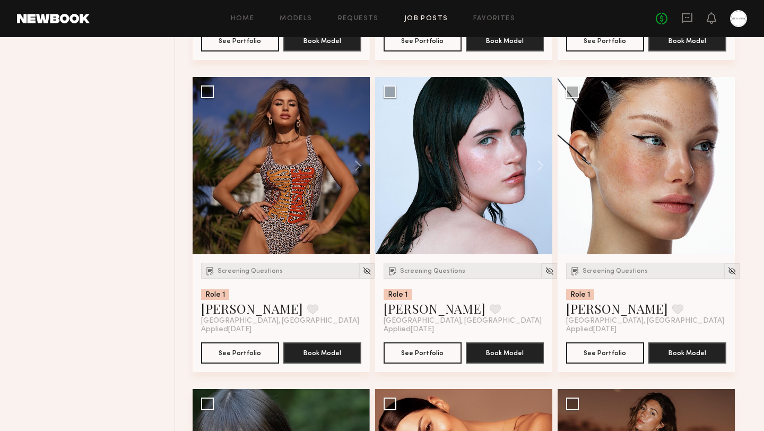
scroll to position [7896, 0]
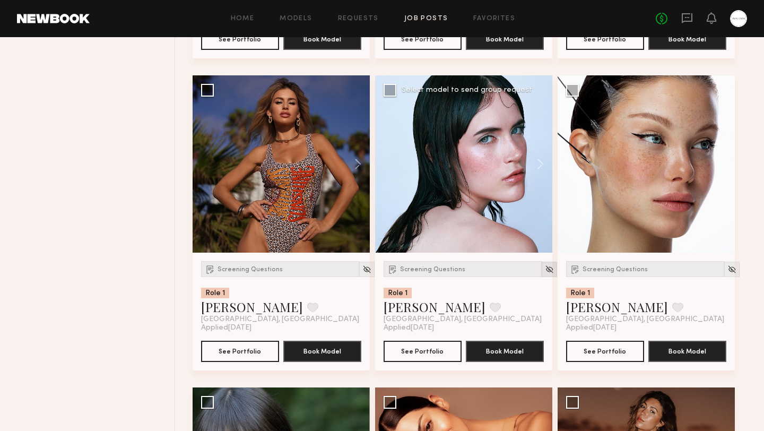
click at [545, 270] on img at bounding box center [549, 269] width 9 height 9
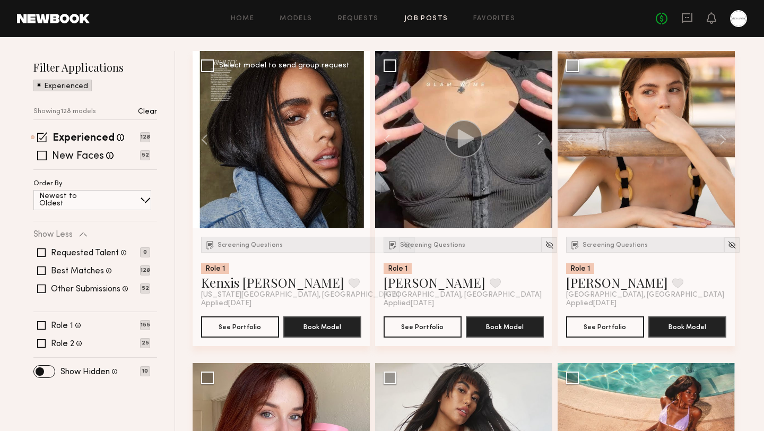
scroll to position [115, 0]
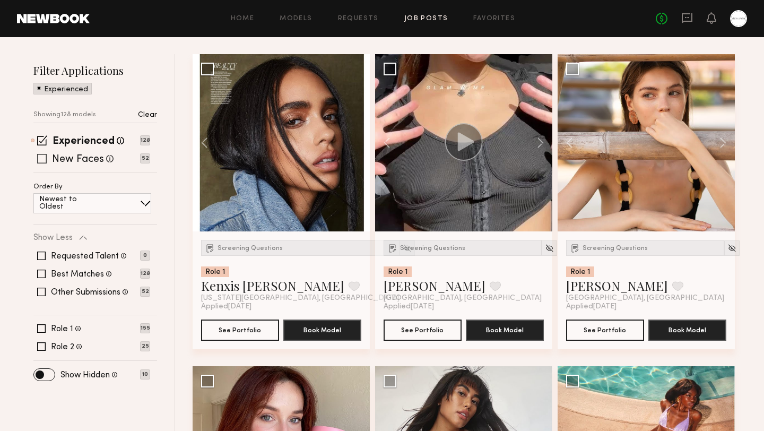
click at [45, 156] on span at bounding box center [42, 159] width 10 height 10
click at [45, 136] on span at bounding box center [42, 140] width 10 height 10
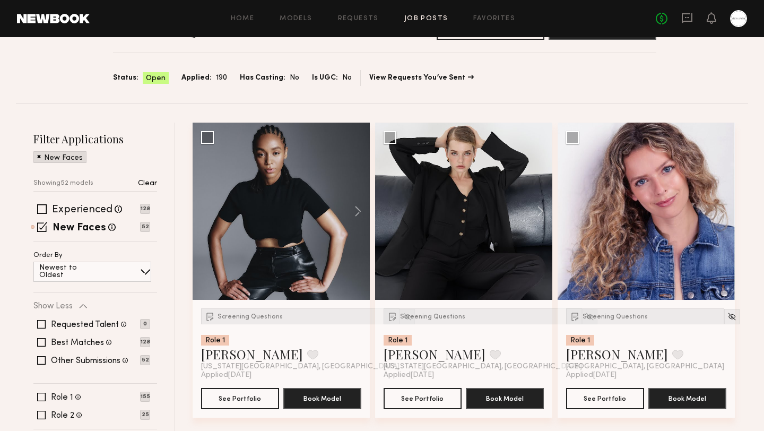
scroll to position [47, 0]
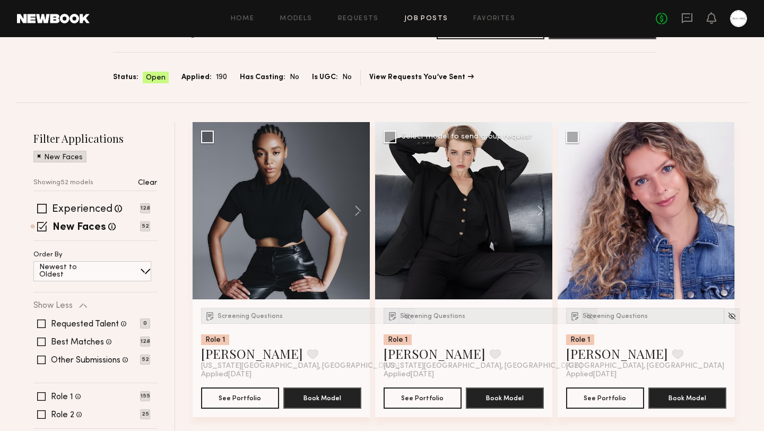
click at [585, 316] on img at bounding box center [589, 316] width 9 height 9
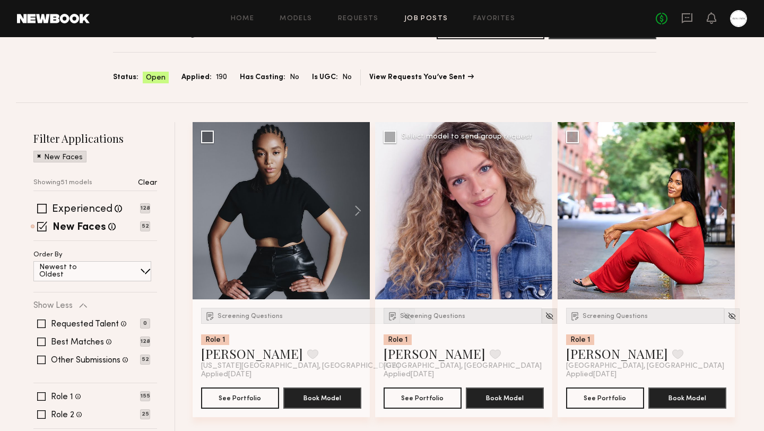
click at [545, 315] on img at bounding box center [549, 316] width 9 height 9
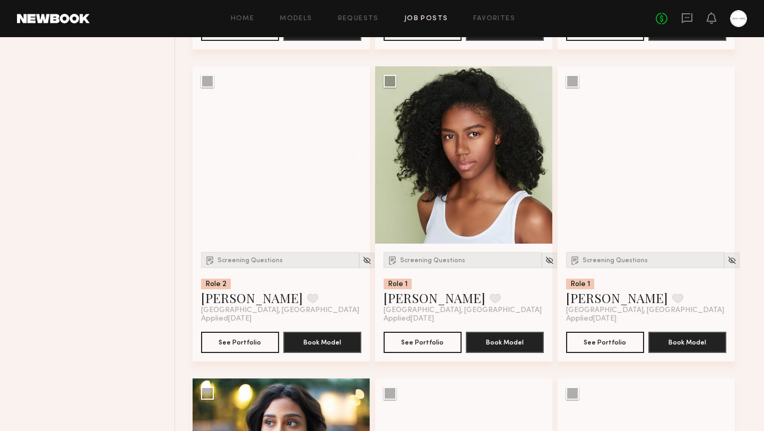
scroll to position [4157, 0]
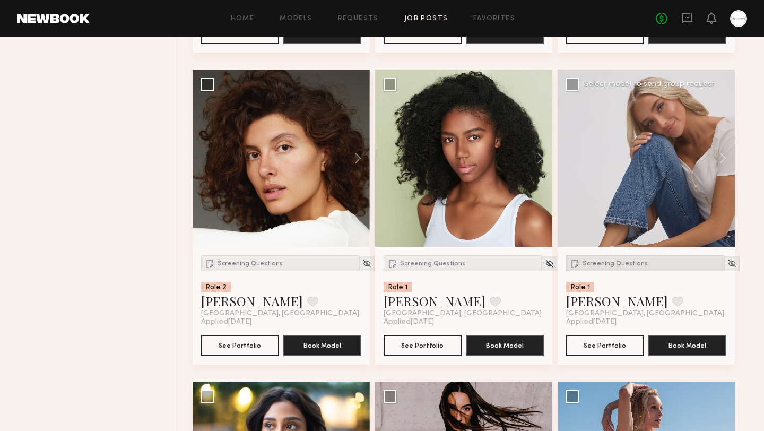
click at [614, 265] on span "Screening Questions" at bounding box center [615, 264] width 65 height 6
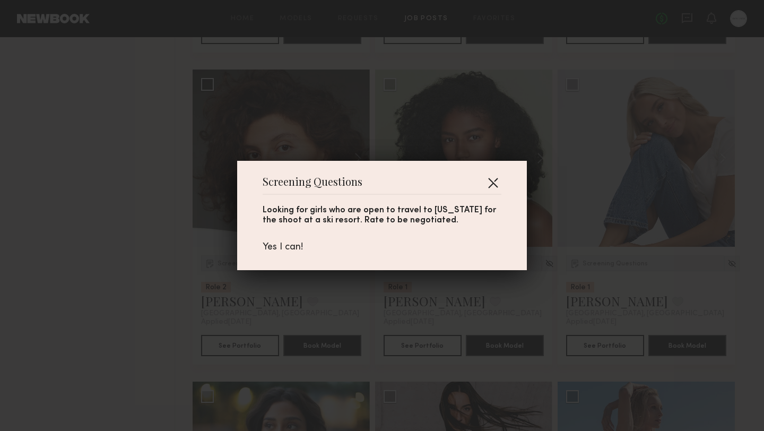
click at [492, 180] on button "button" at bounding box center [493, 182] width 17 height 17
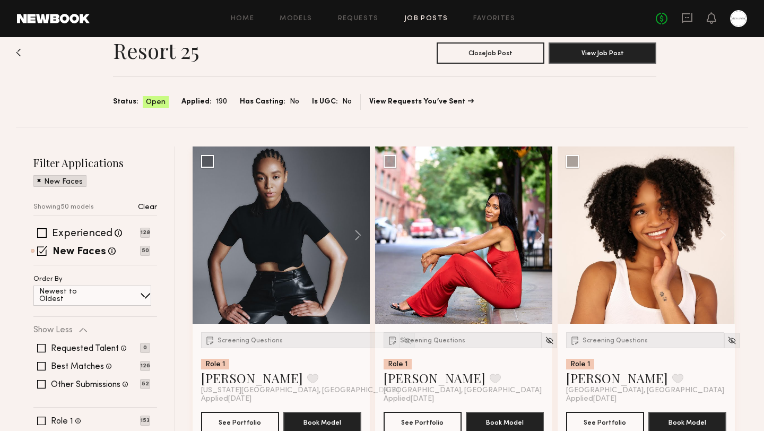
scroll to position [0, 0]
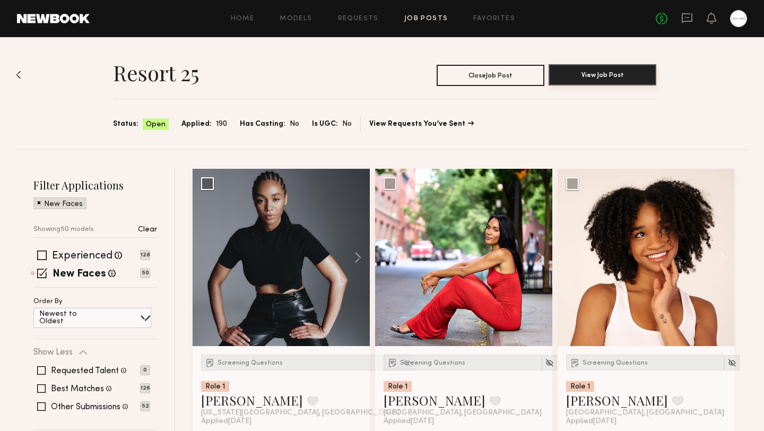
click at [578, 76] on button "View Job Post" at bounding box center [603, 74] width 108 height 21
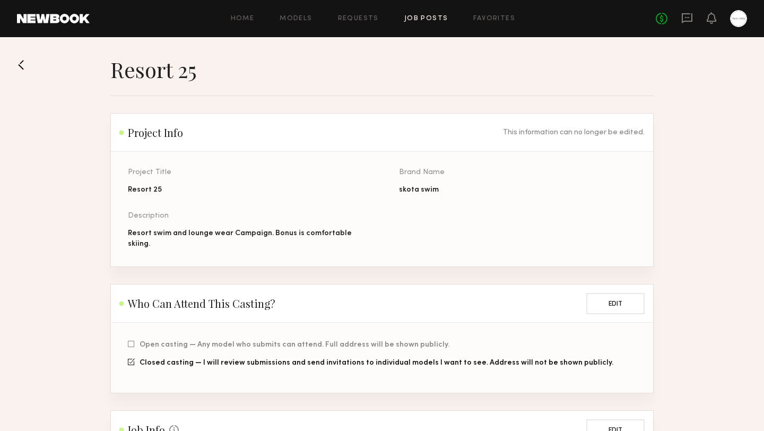
click at [27, 65] on button at bounding box center [25, 64] width 17 height 17
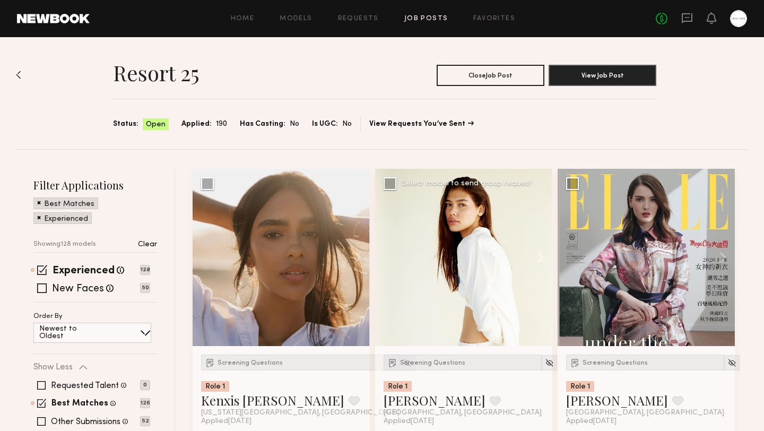
click at [537, 257] on button at bounding box center [536, 257] width 34 height 177
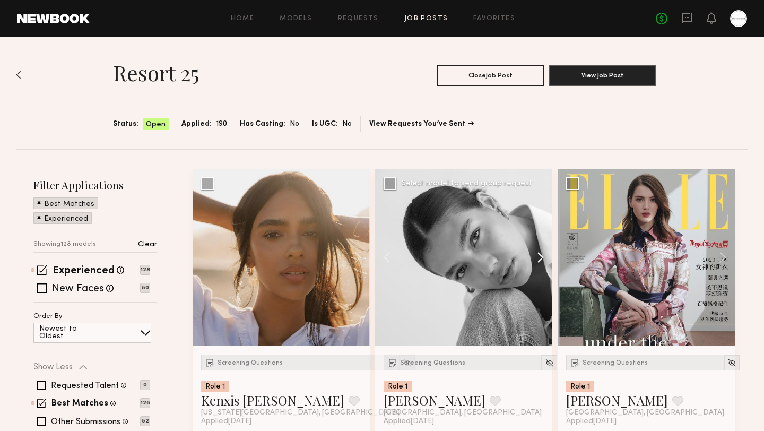
click at [537, 257] on button at bounding box center [536, 257] width 34 height 177
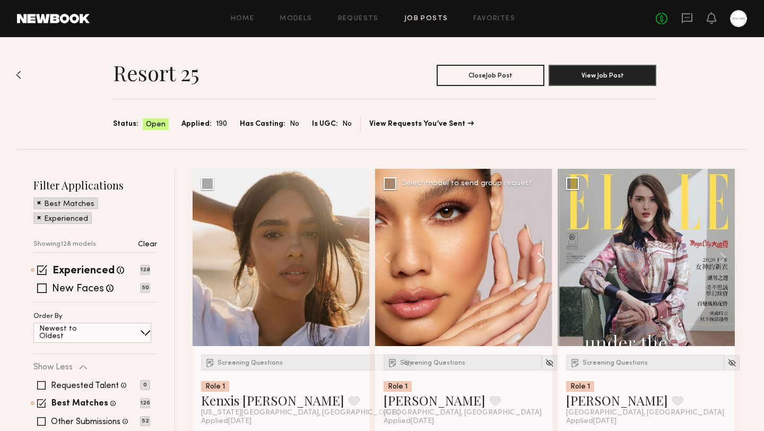
click at [537, 257] on button at bounding box center [536, 257] width 34 height 177
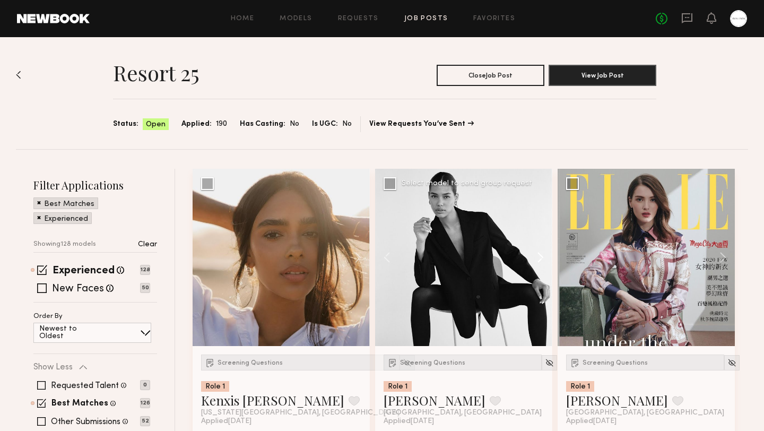
click at [537, 257] on button at bounding box center [536, 257] width 34 height 177
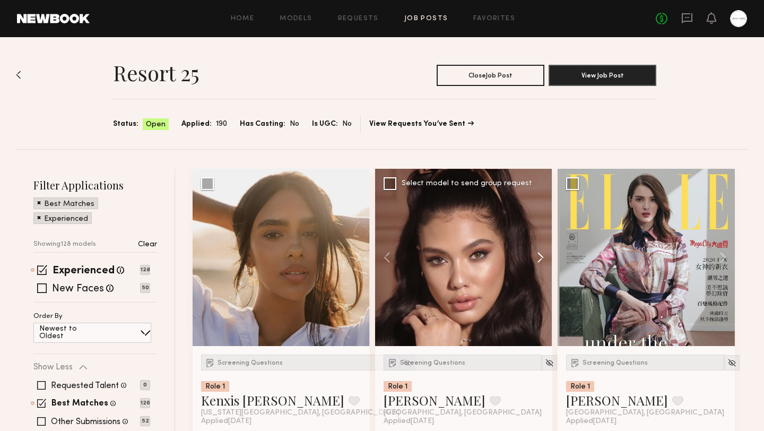
click at [537, 257] on button at bounding box center [536, 257] width 34 height 177
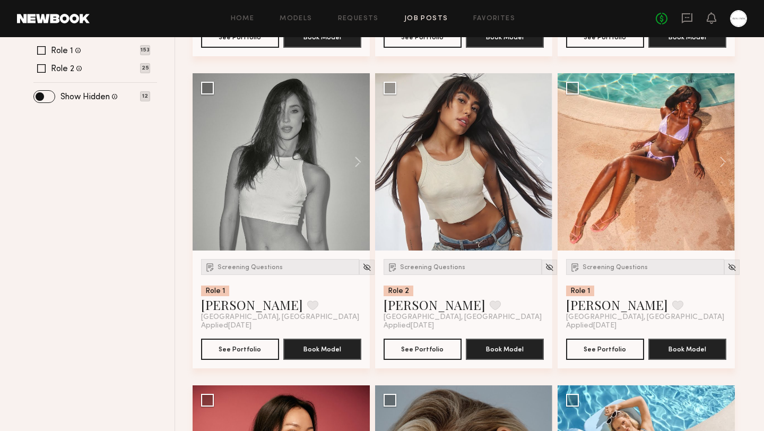
scroll to position [409, 0]
